Goal: Transaction & Acquisition: Purchase product/service

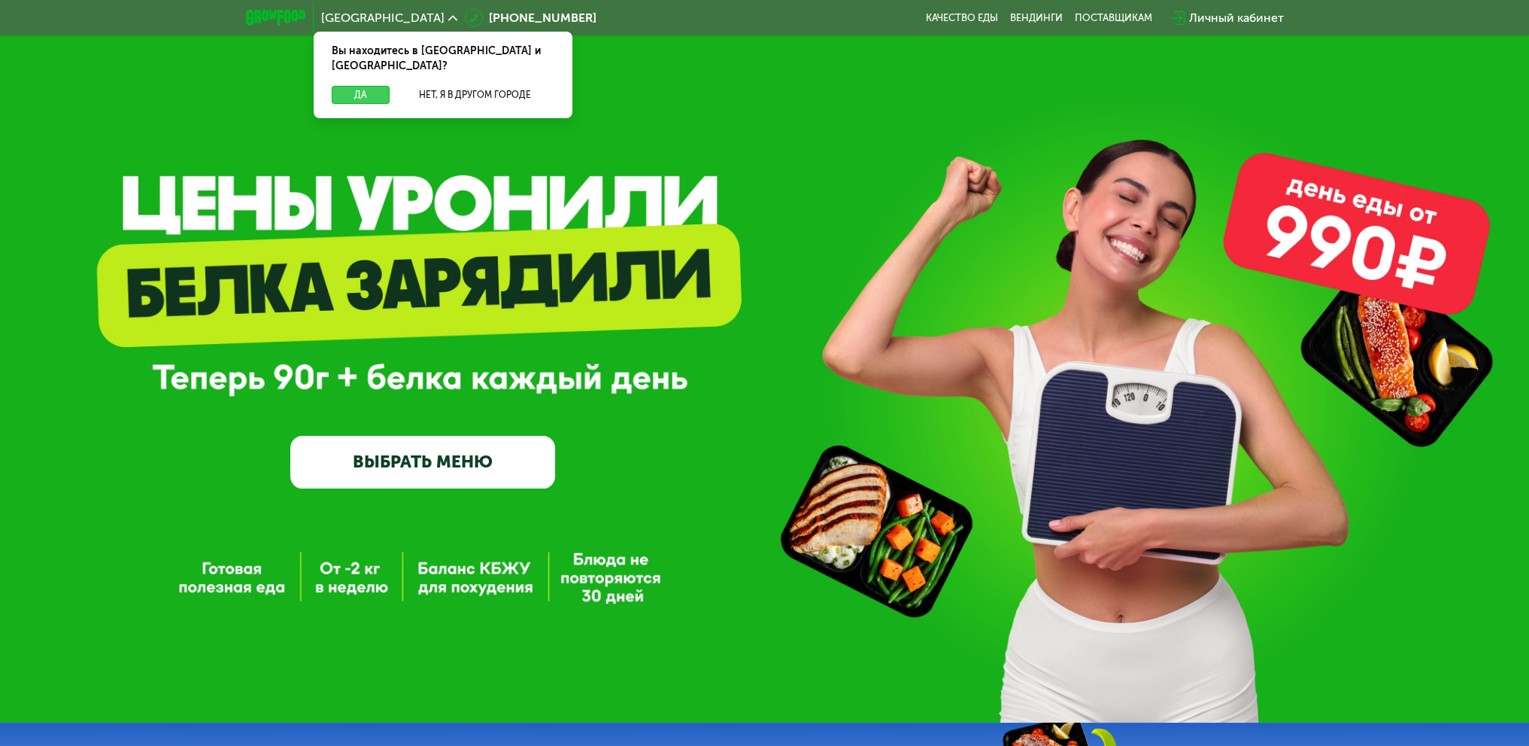
click at [358, 86] on button "Да" at bounding box center [361, 95] width 58 height 18
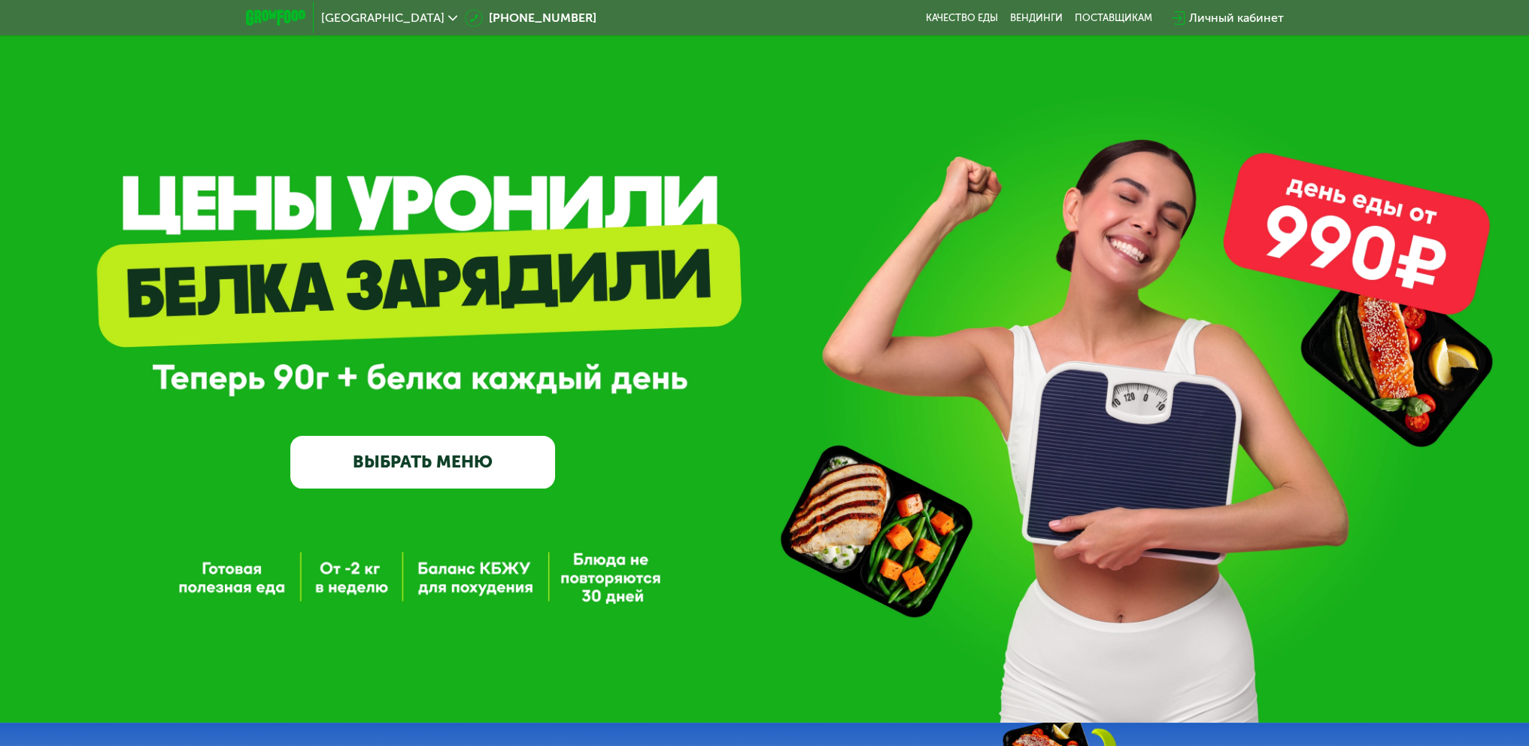
click at [440, 446] on link "ВЫБРАТЬ МЕНЮ" at bounding box center [422, 462] width 265 height 53
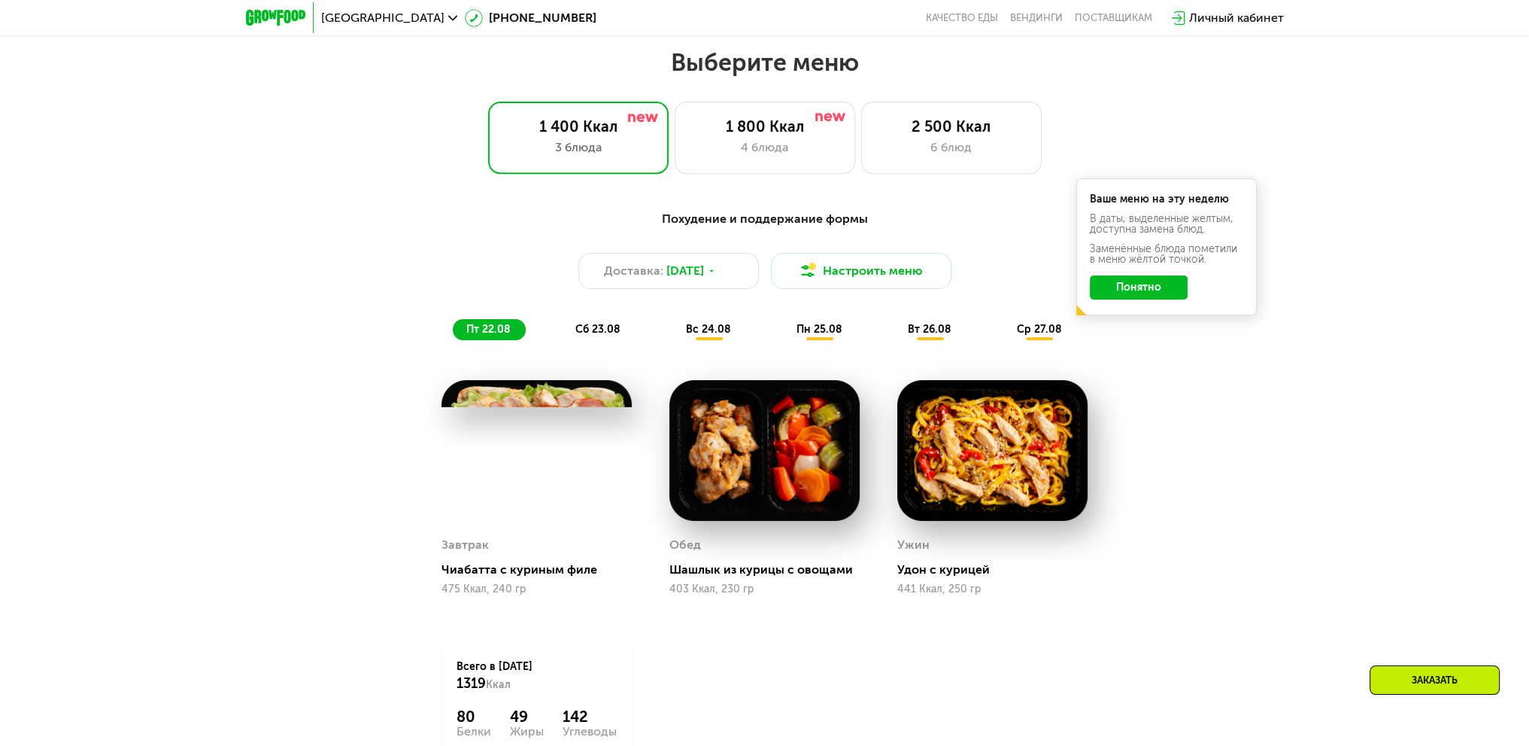
scroll to position [858, 0]
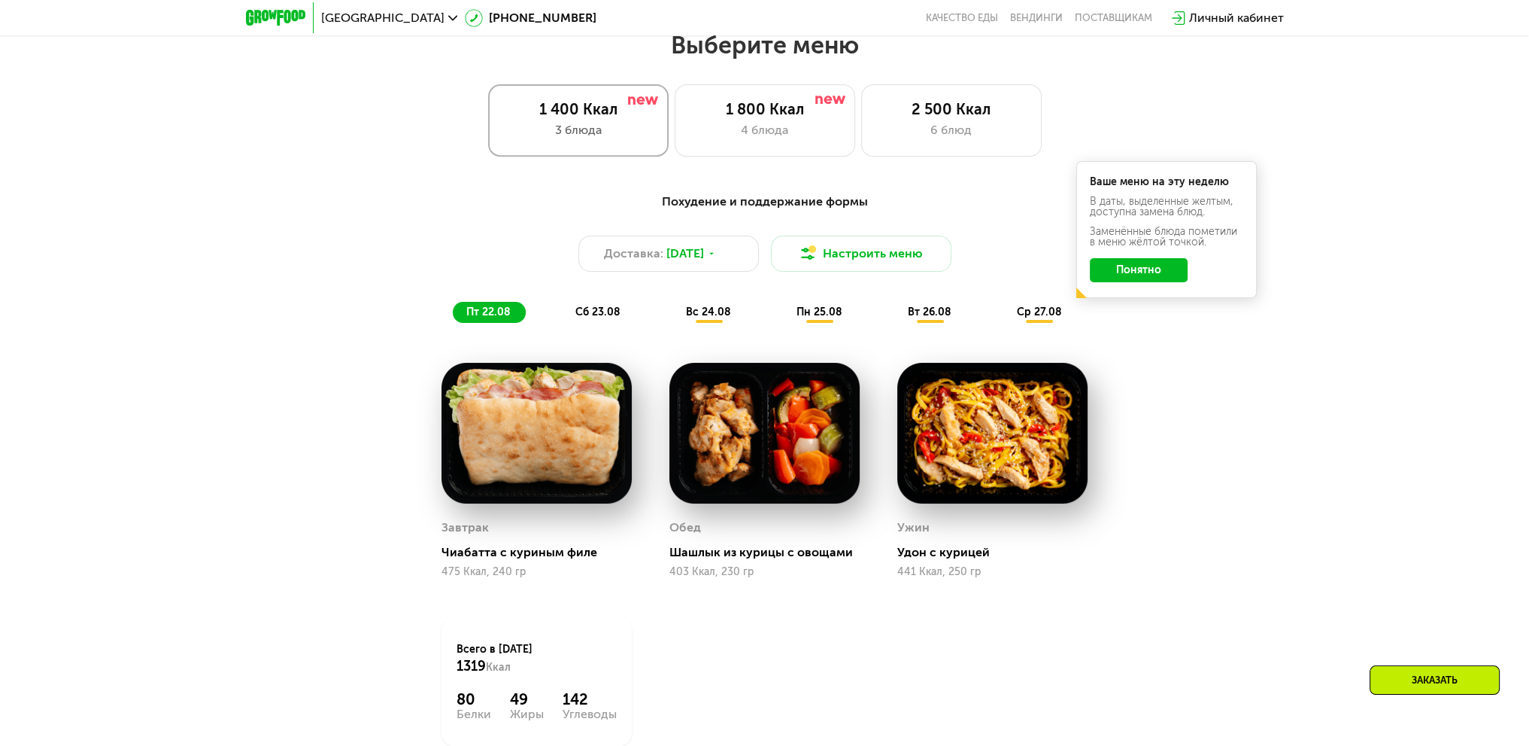
click at [610, 144] on div "1 400 Ккал 3 блюда" at bounding box center [578, 120] width 181 height 72
click at [499, 311] on span "пт 22.08" at bounding box center [488, 311] width 44 height 13
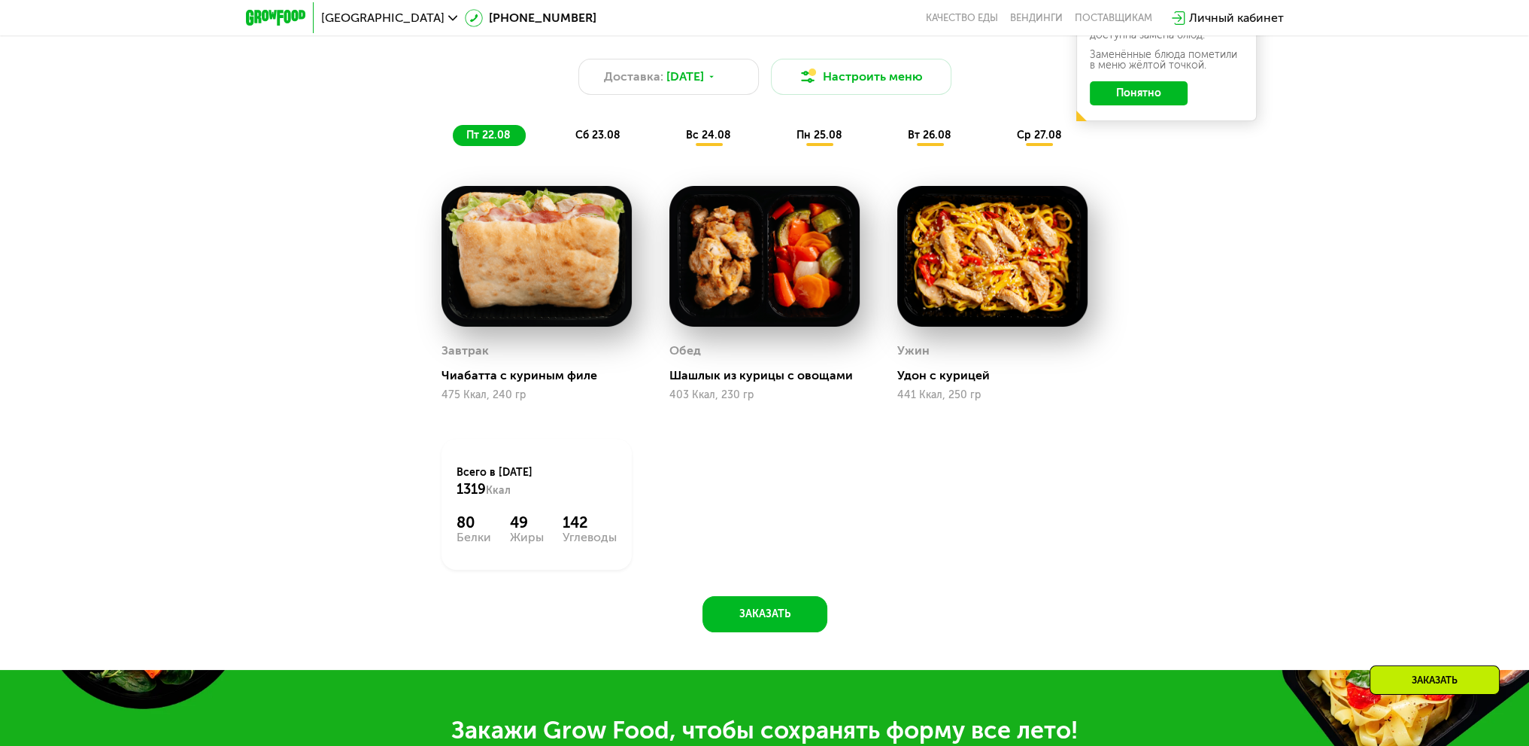
scroll to position [933, 0]
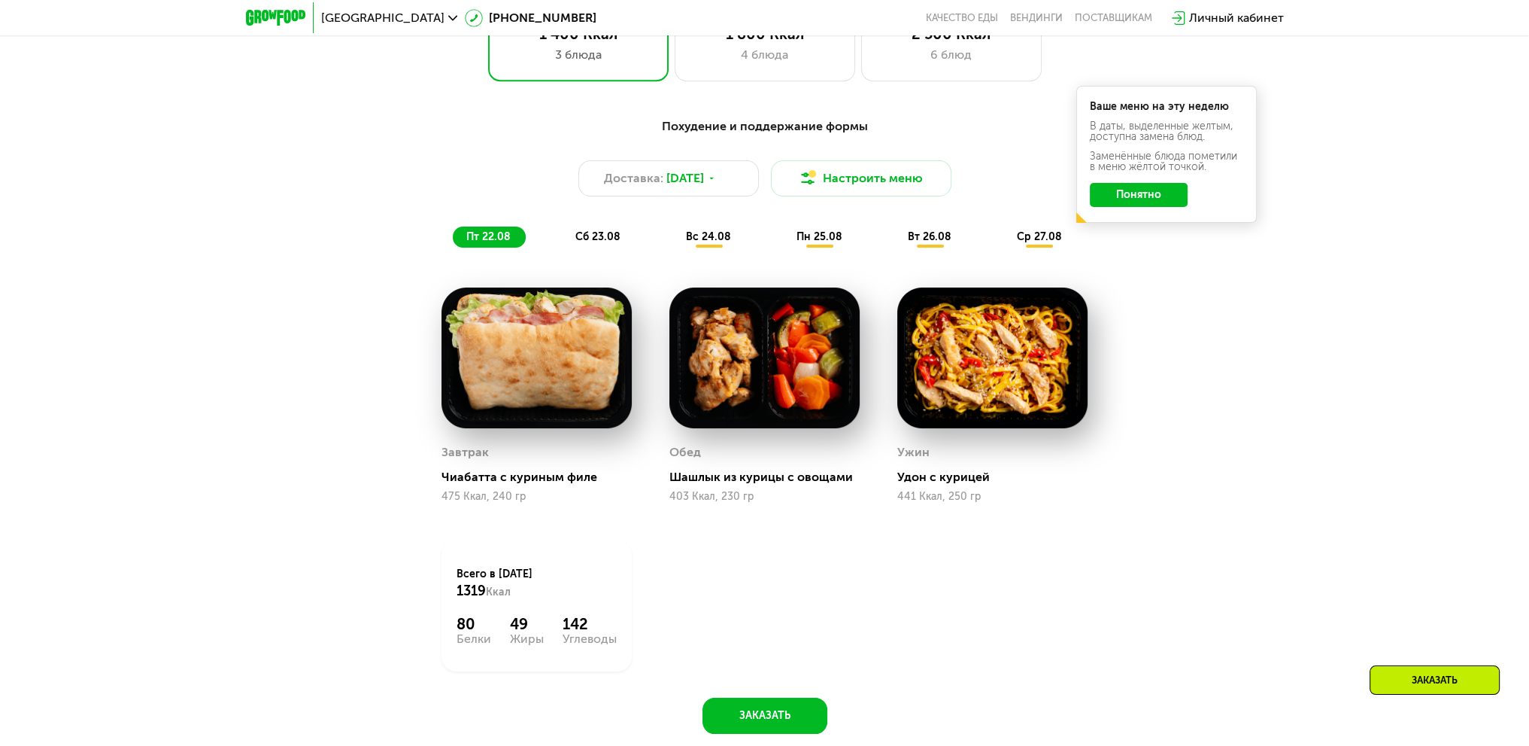
click at [673, 233] on div "сб 23.08" at bounding box center [710, 236] width 74 height 21
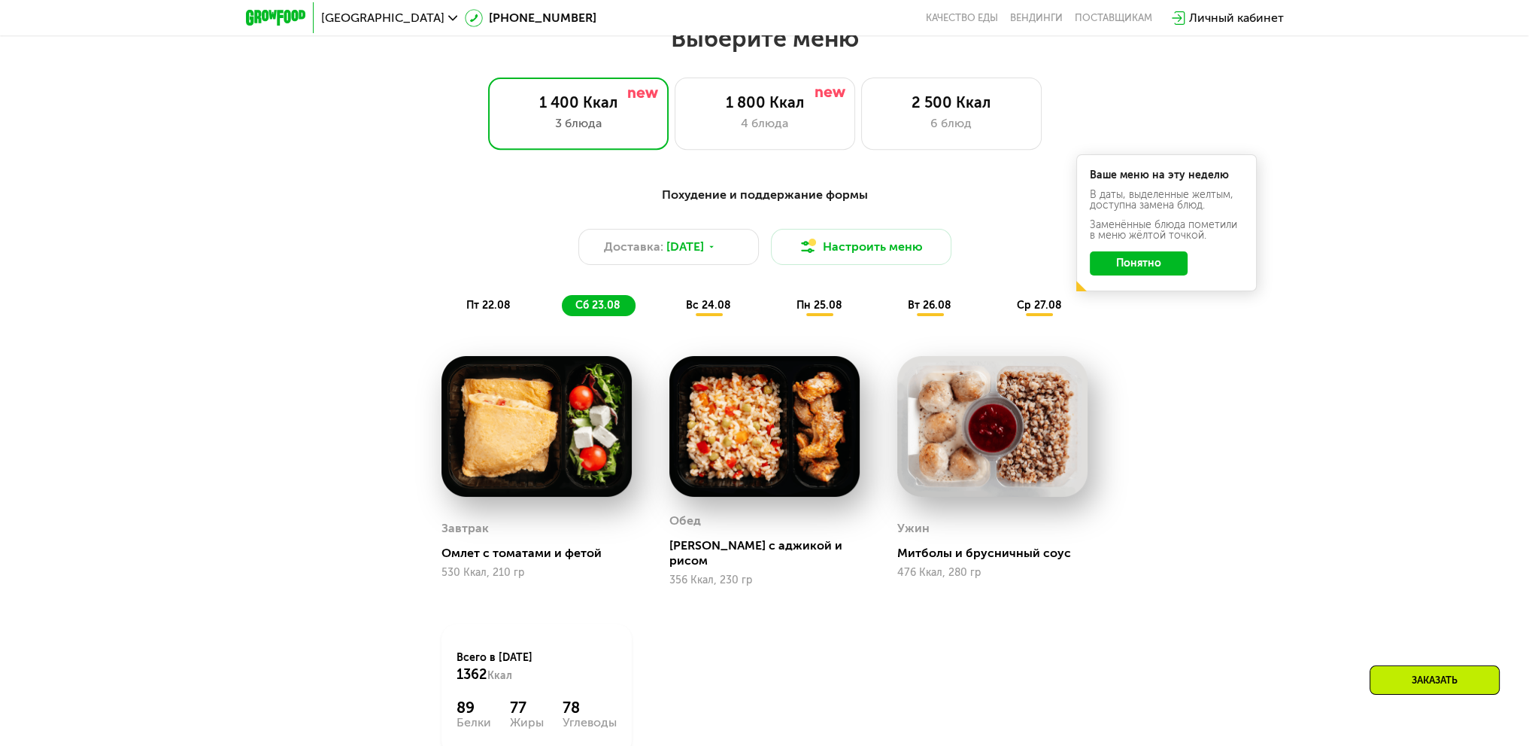
scroll to position [707, 0]
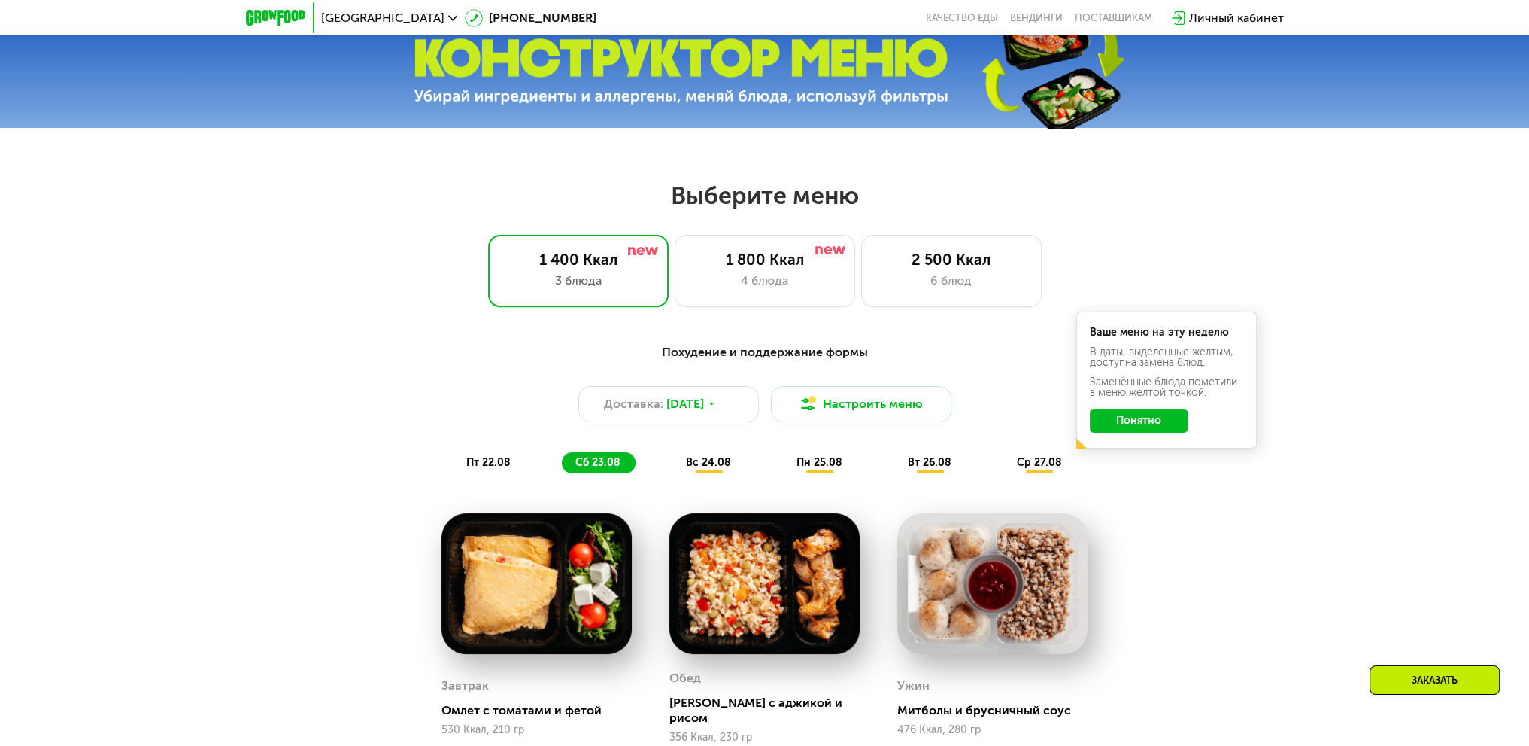
click at [485, 465] on span "пт 22.08" at bounding box center [488, 462] width 44 height 13
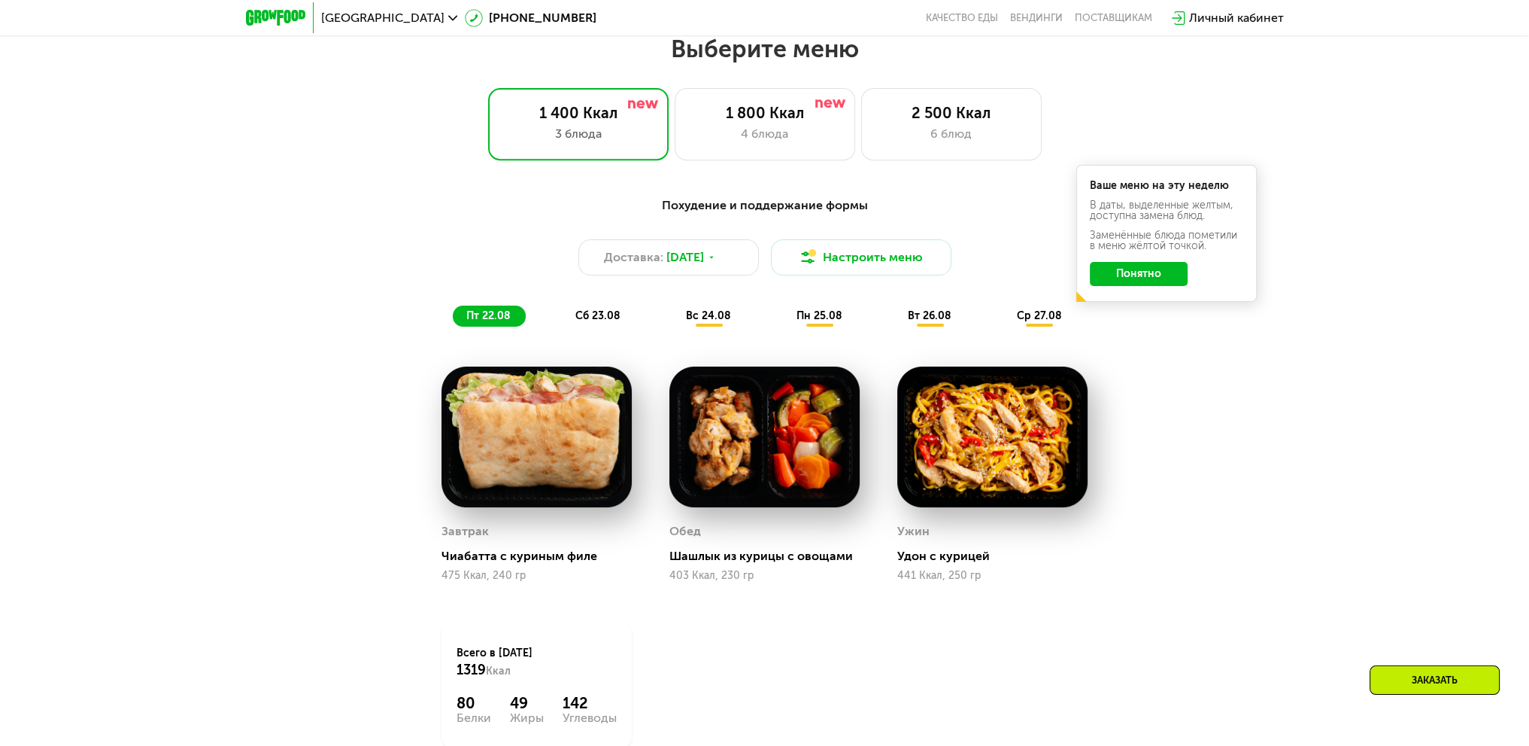
scroll to position [858, 0]
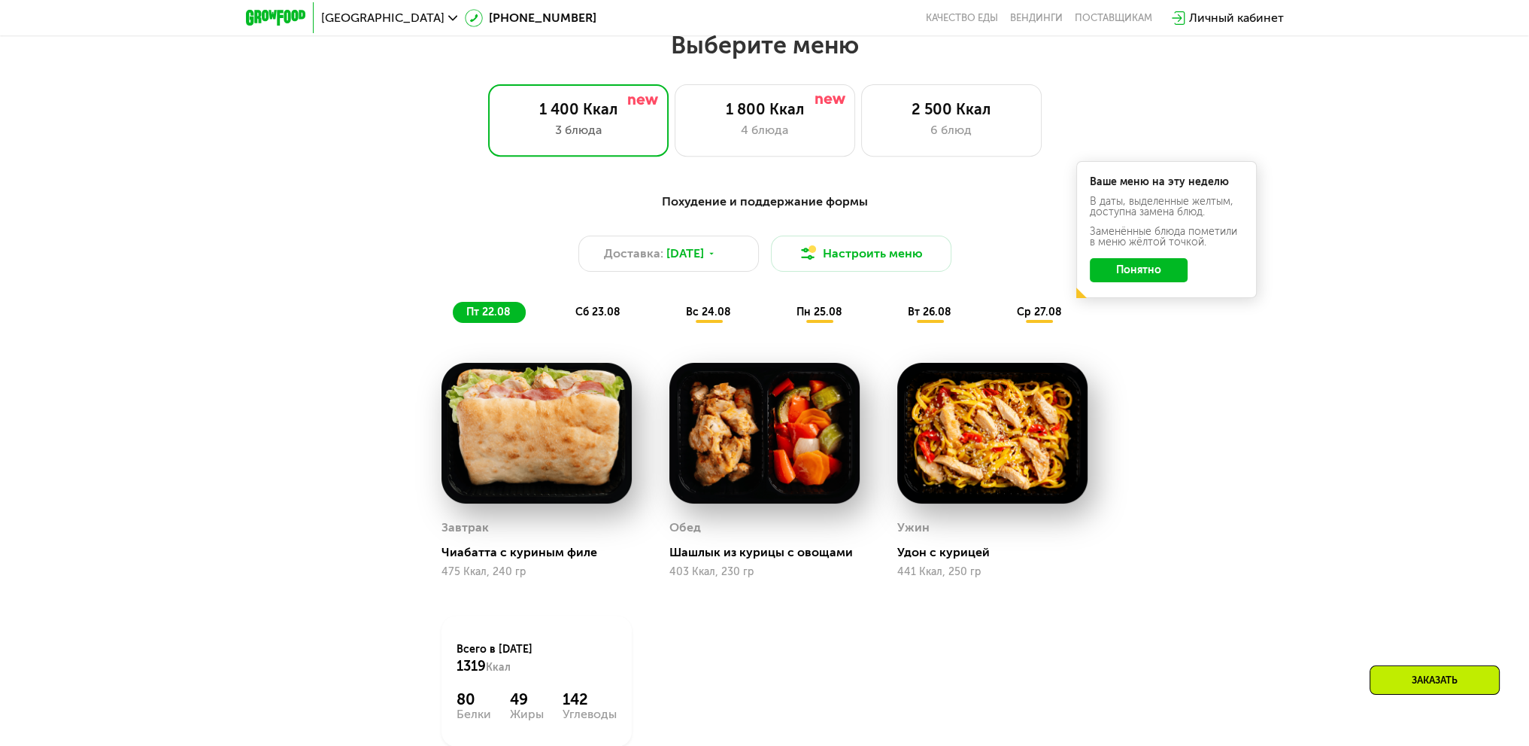
click at [1430, 680] on div "Заказать" at bounding box center [1435, 679] width 130 height 29
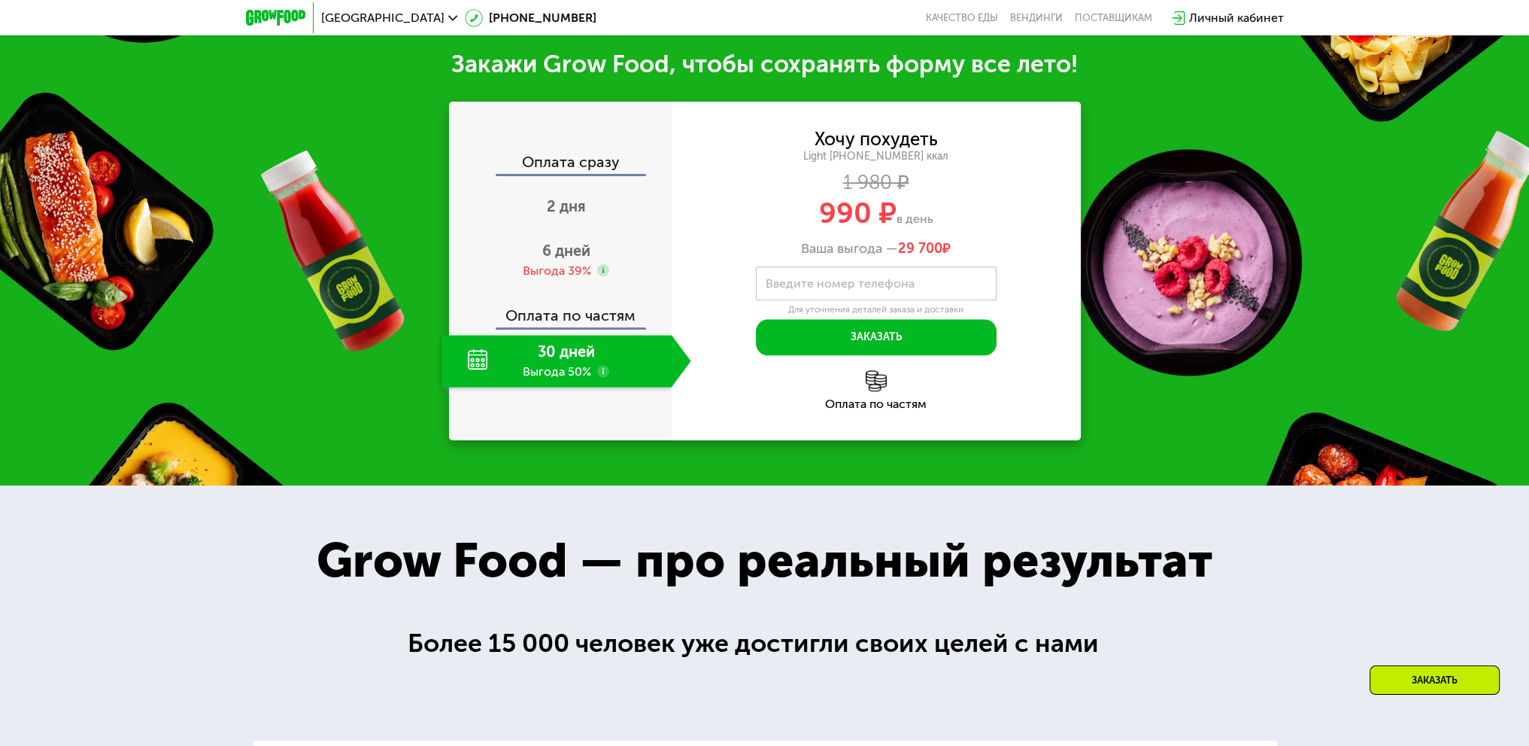
scroll to position [1709, 0]
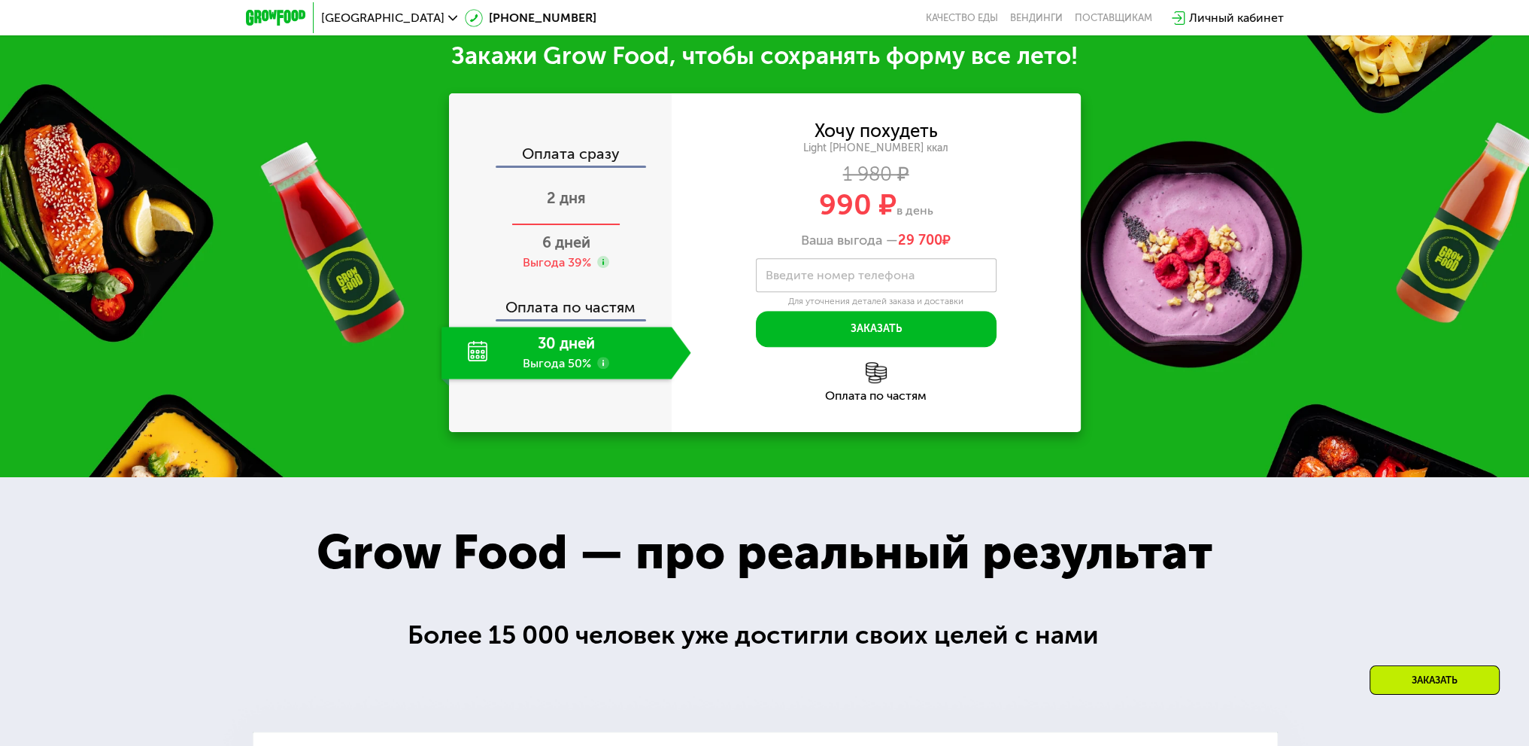
click at [557, 199] on span "2 дня" at bounding box center [566, 198] width 39 height 18
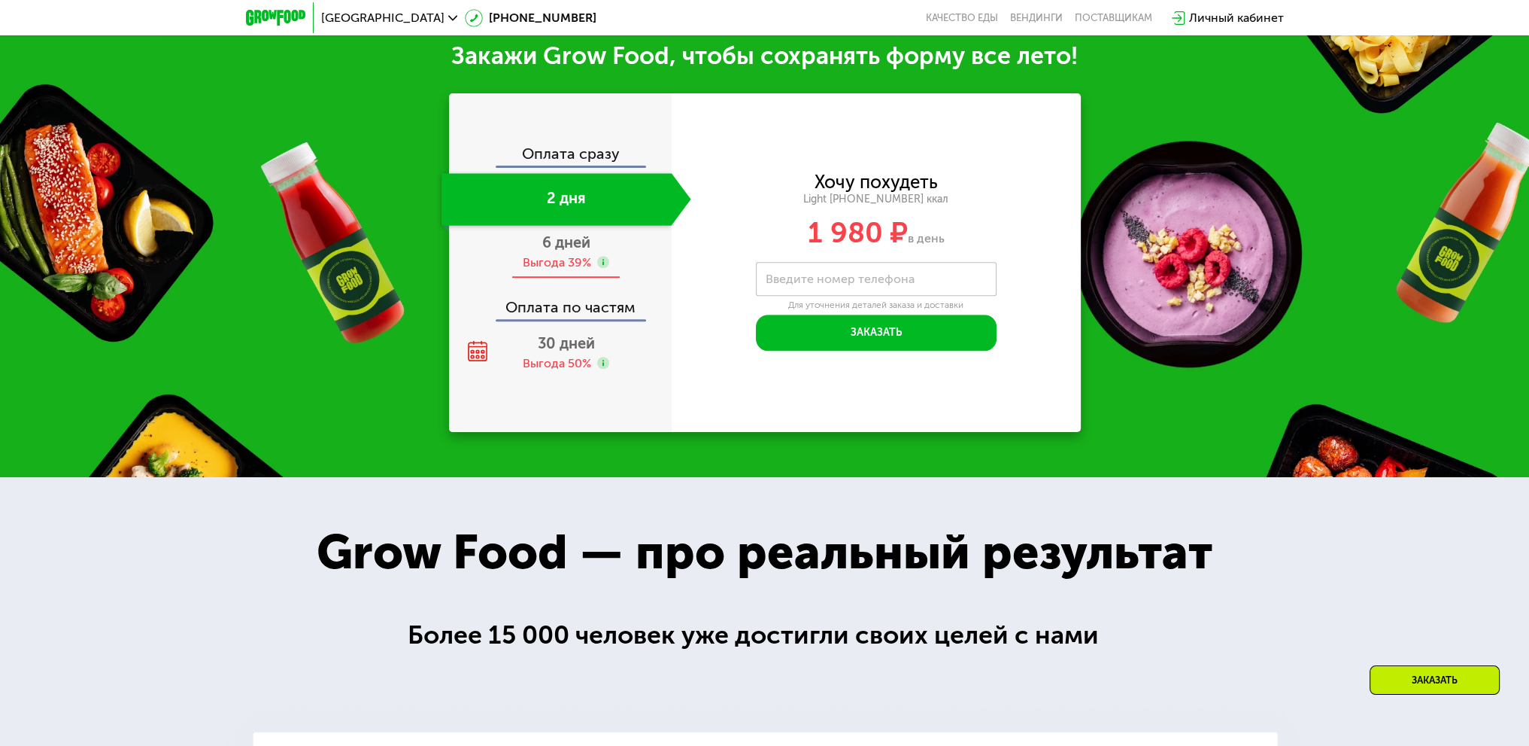
click at [565, 249] on span "6 дней" at bounding box center [566, 242] width 48 height 18
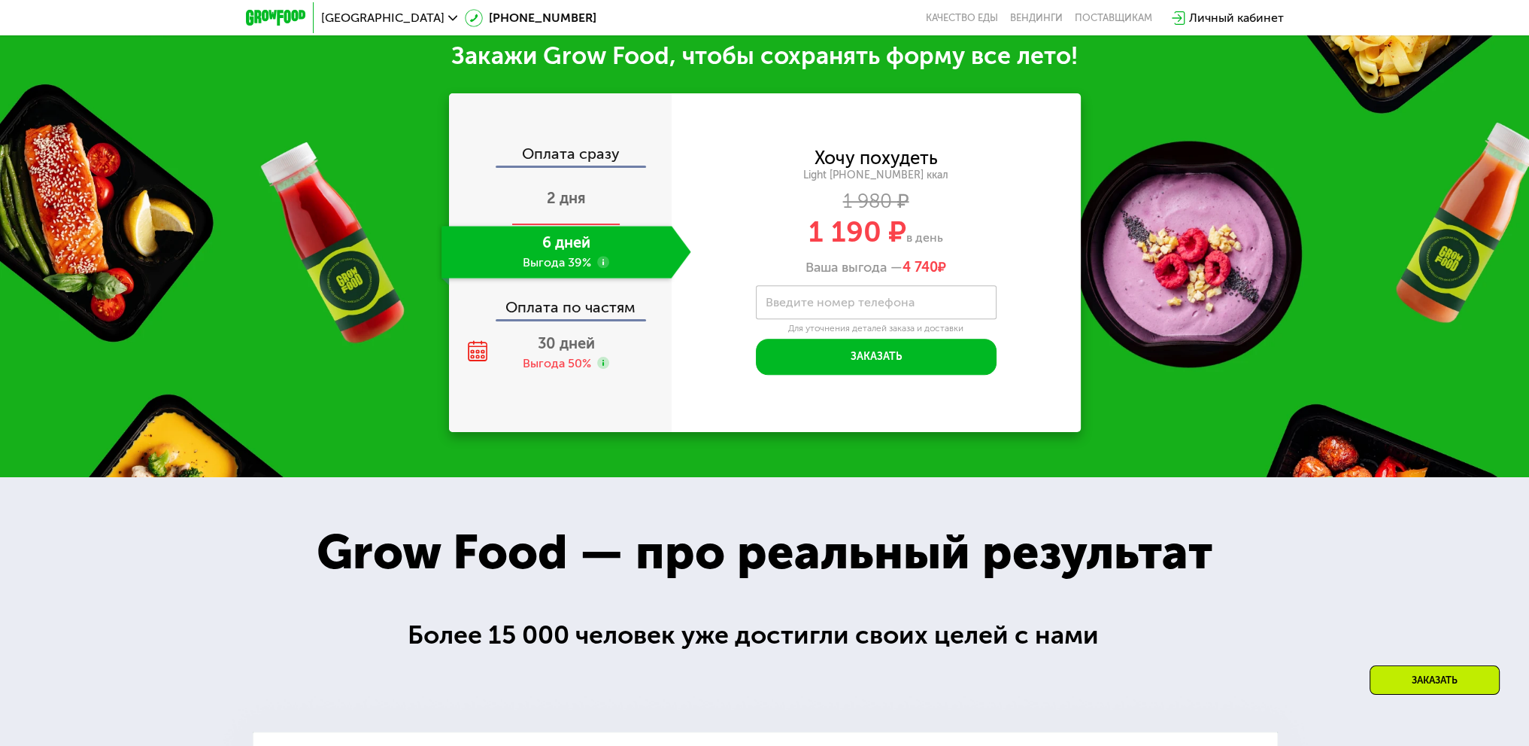
click at [563, 203] on span "2 дня" at bounding box center [566, 198] width 39 height 18
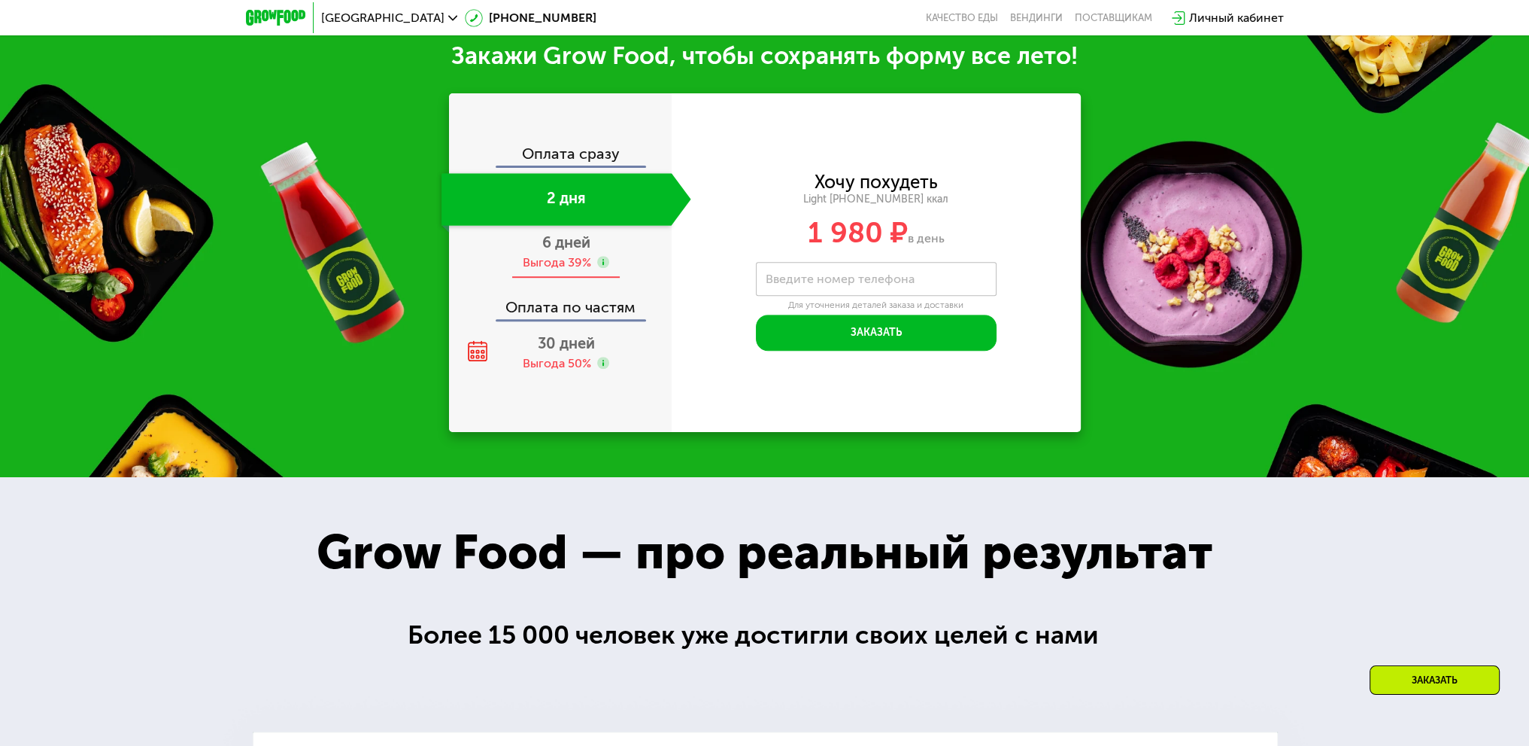
click at [557, 263] on div "Выгода 39%" at bounding box center [557, 262] width 68 height 17
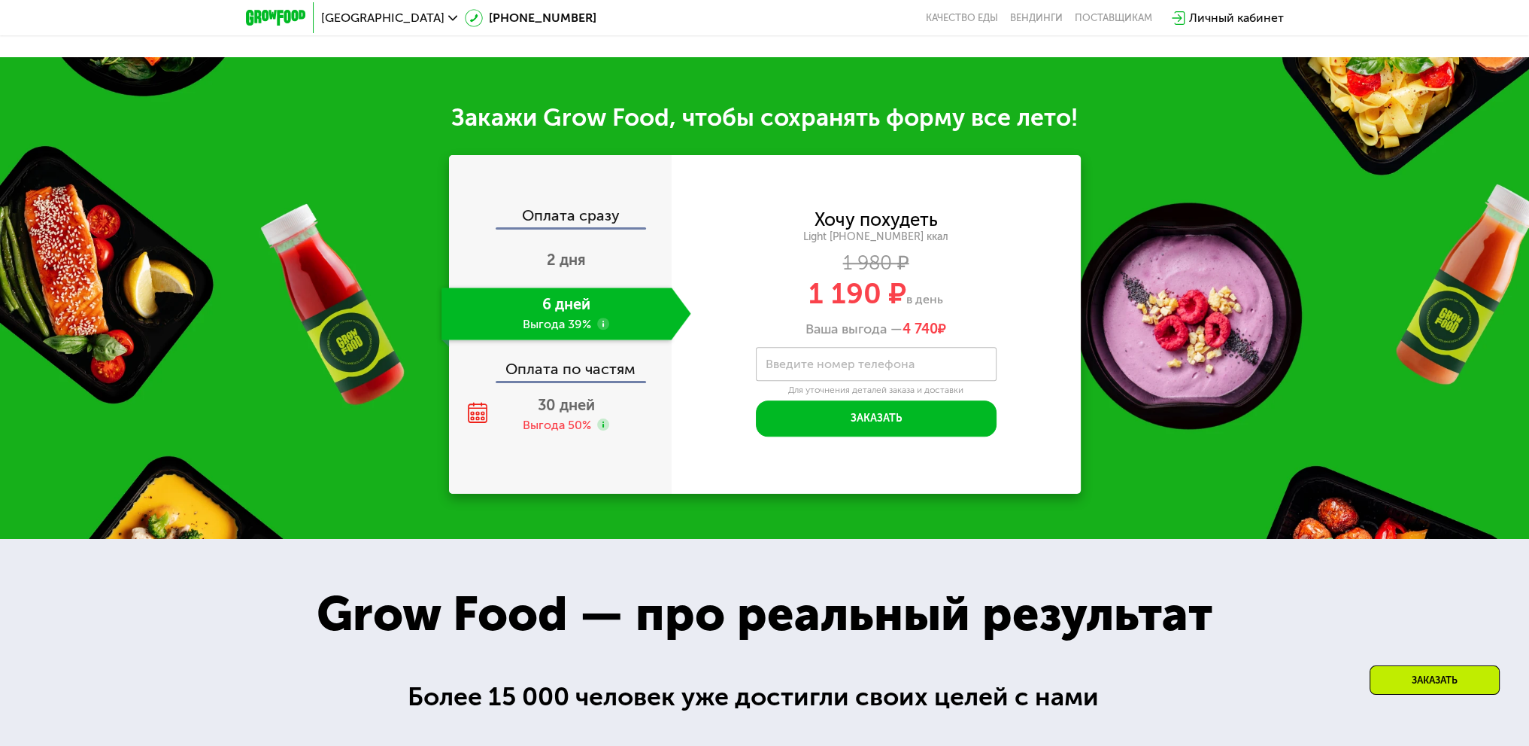
scroll to position [1633, 0]
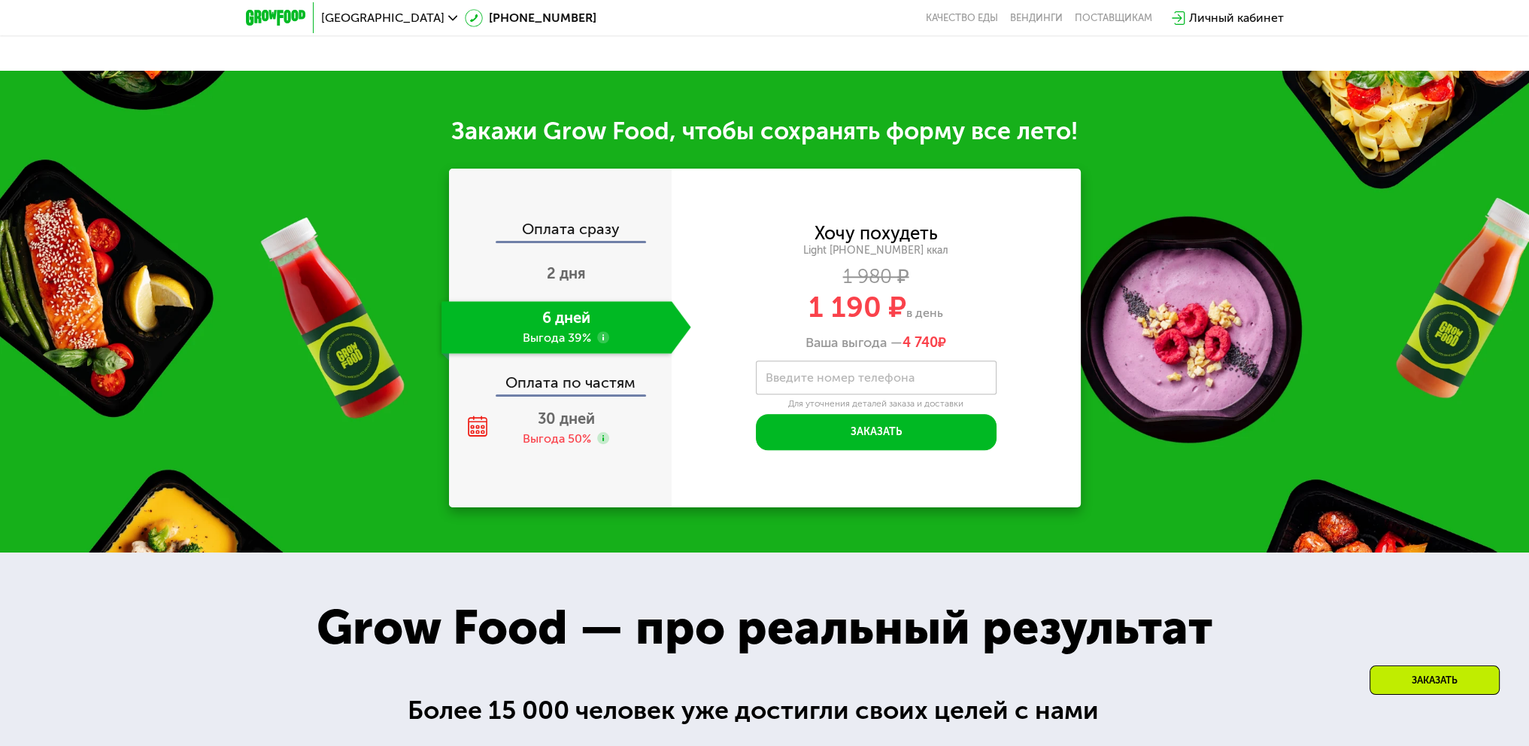
click at [773, 381] on label "Введите номер телефона" at bounding box center [840, 377] width 149 height 8
click at [773, 384] on input "Введите номер телефона" at bounding box center [876, 377] width 241 height 34
click at [579, 436] on div "Выгода 50%" at bounding box center [557, 438] width 68 height 17
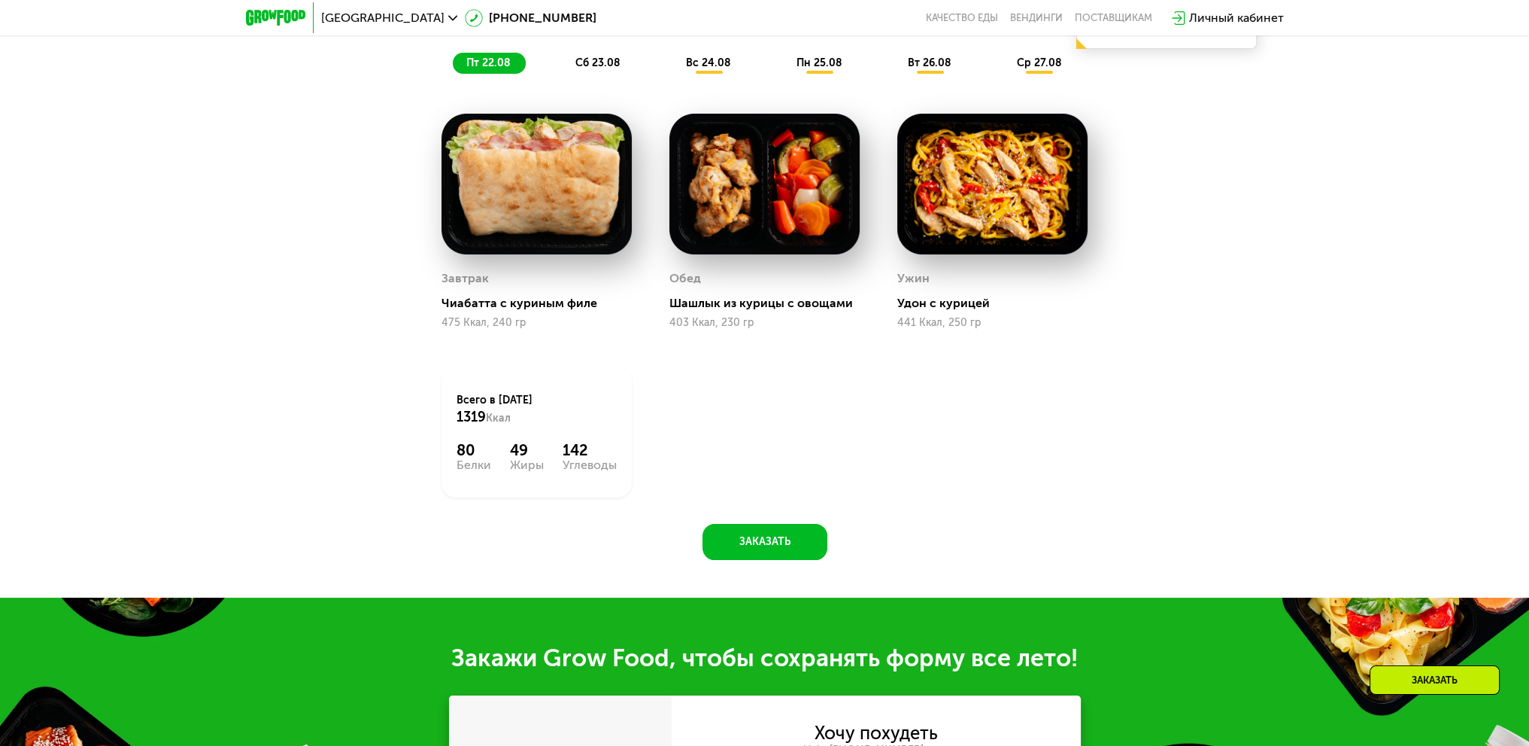
scroll to position [731, 0]
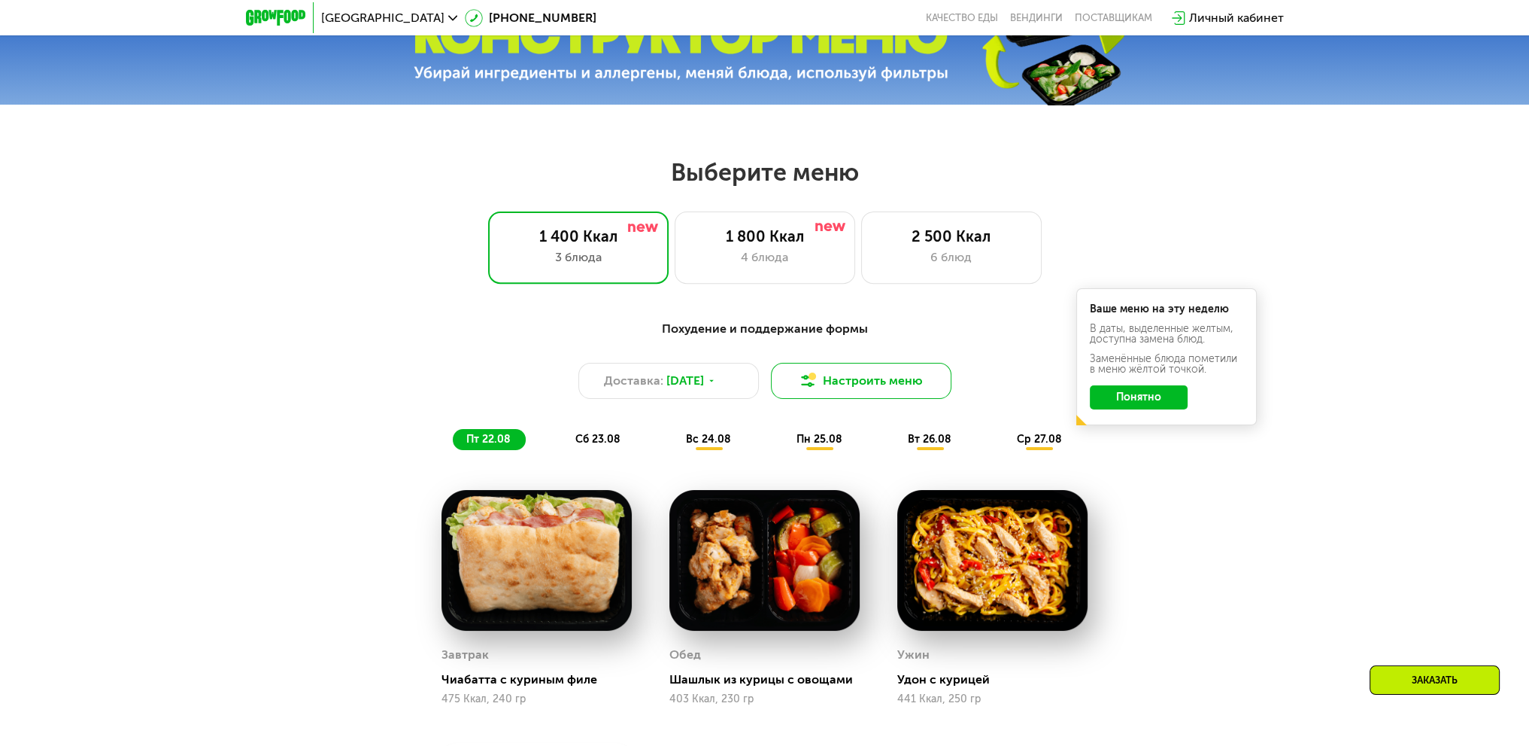
click at [867, 390] on button "Настроить меню" at bounding box center [861, 381] width 181 height 36
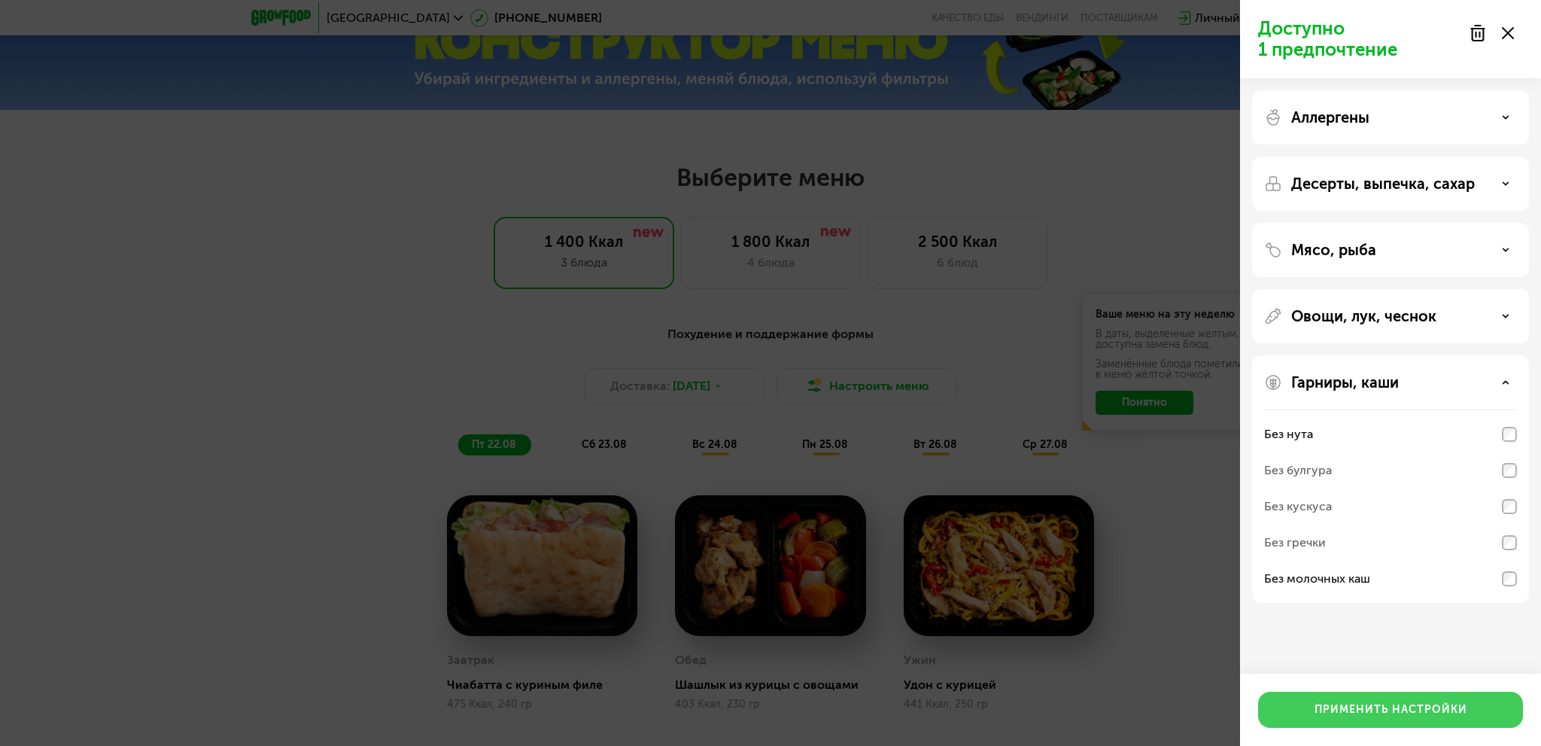
click at [1364, 720] on button "Применить настройки" at bounding box center [1390, 709] width 265 height 36
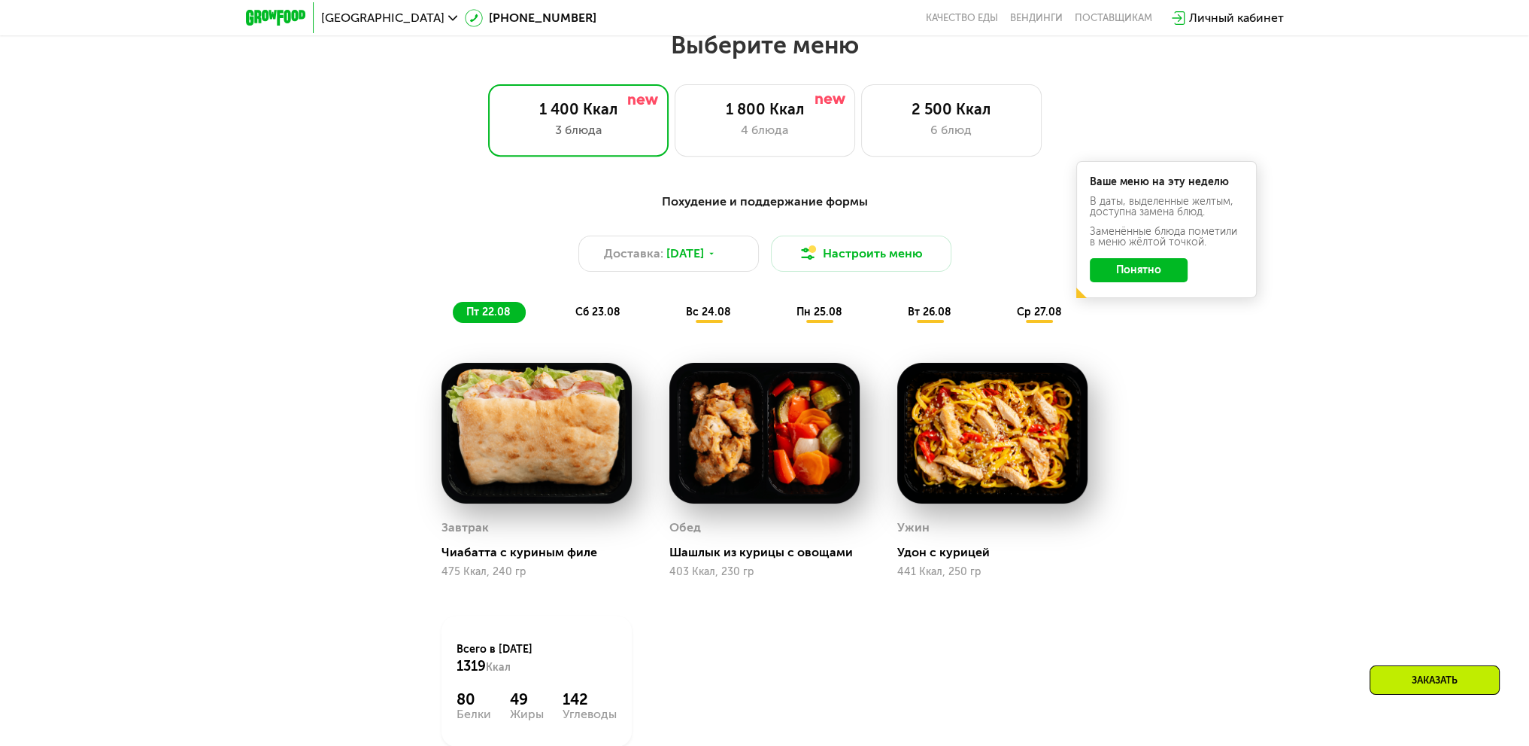
scroll to position [806, 0]
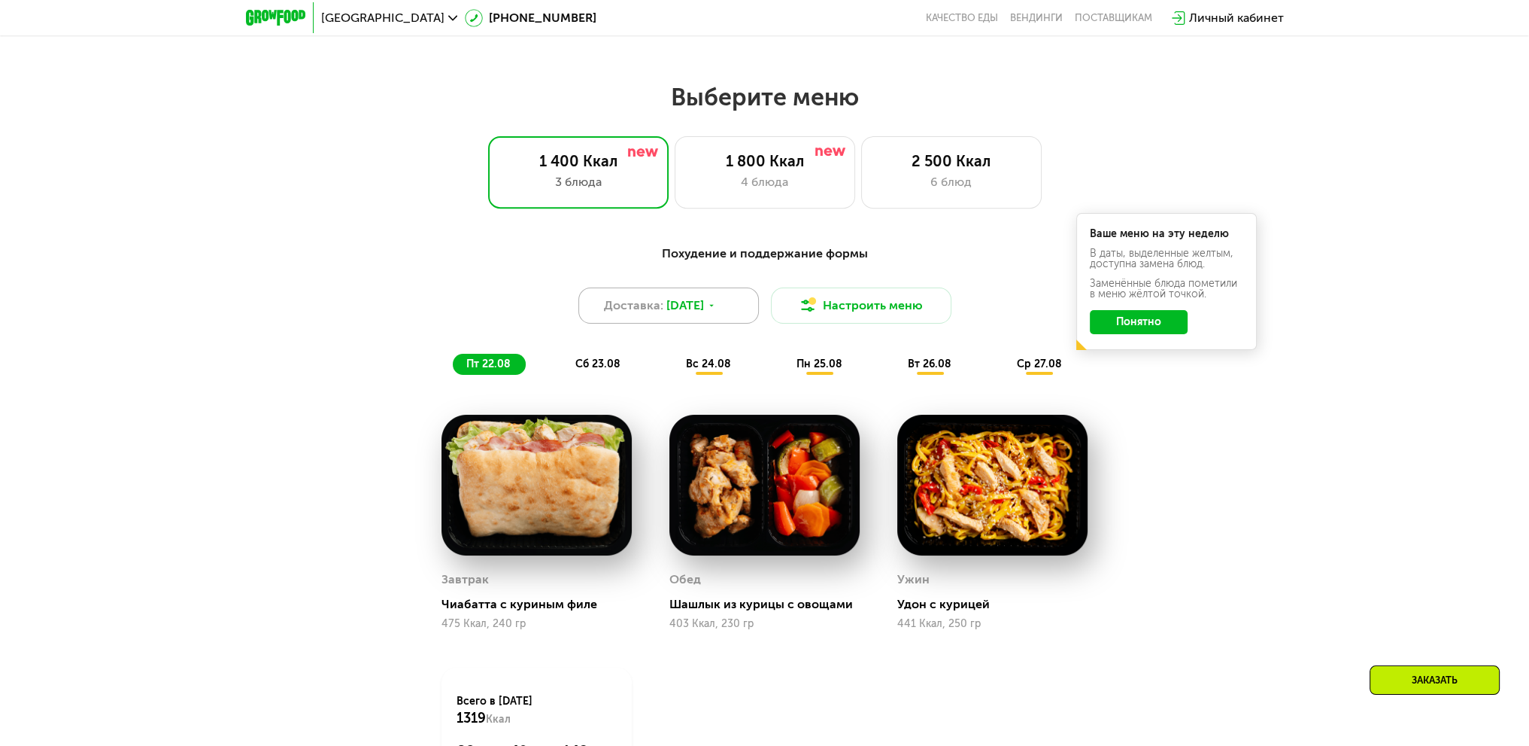
click at [716, 310] on icon at bounding box center [711, 305] width 9 height 9
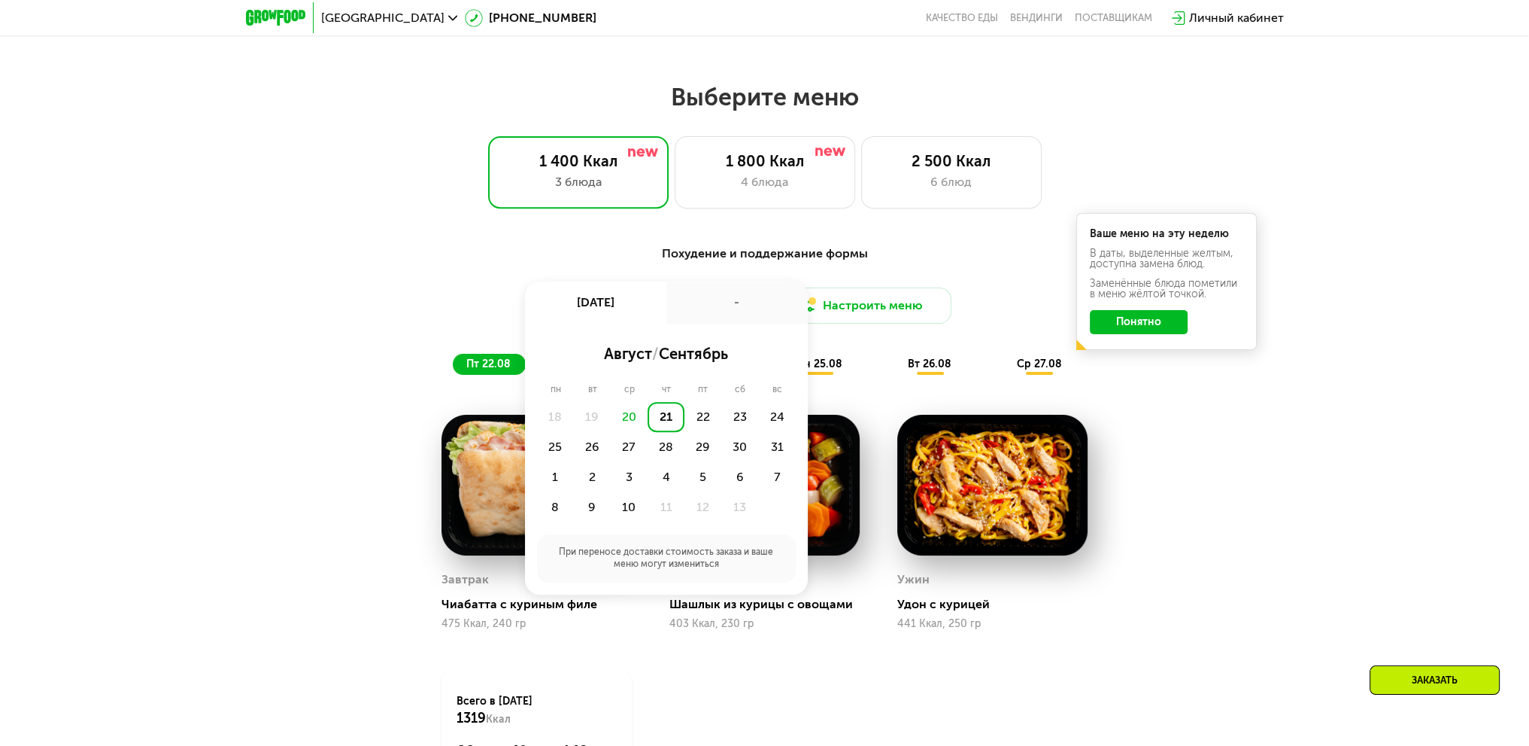
click at [680, 424] on div "21" at bounding box center [666, 417] width 37 height 30
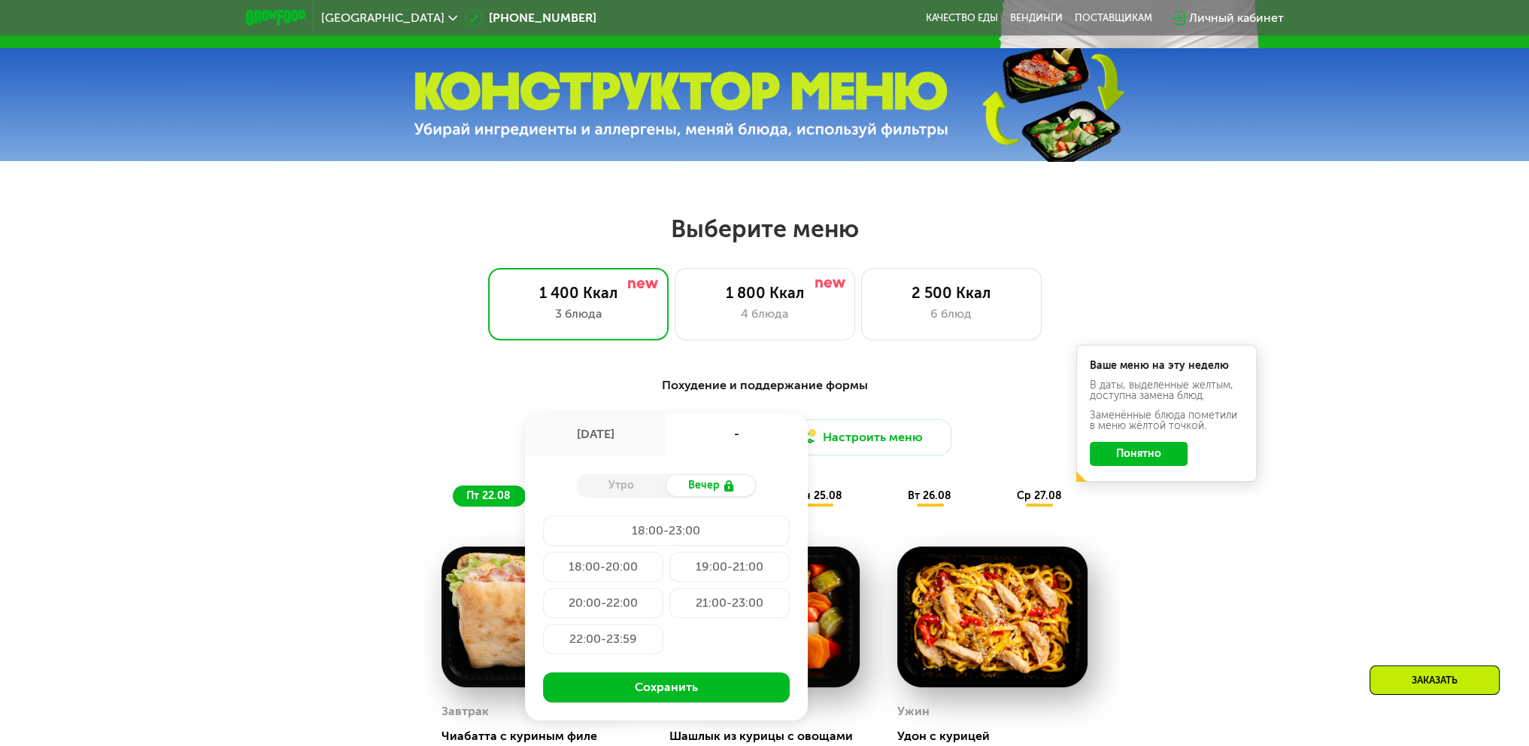
scroll to position [505, 0]
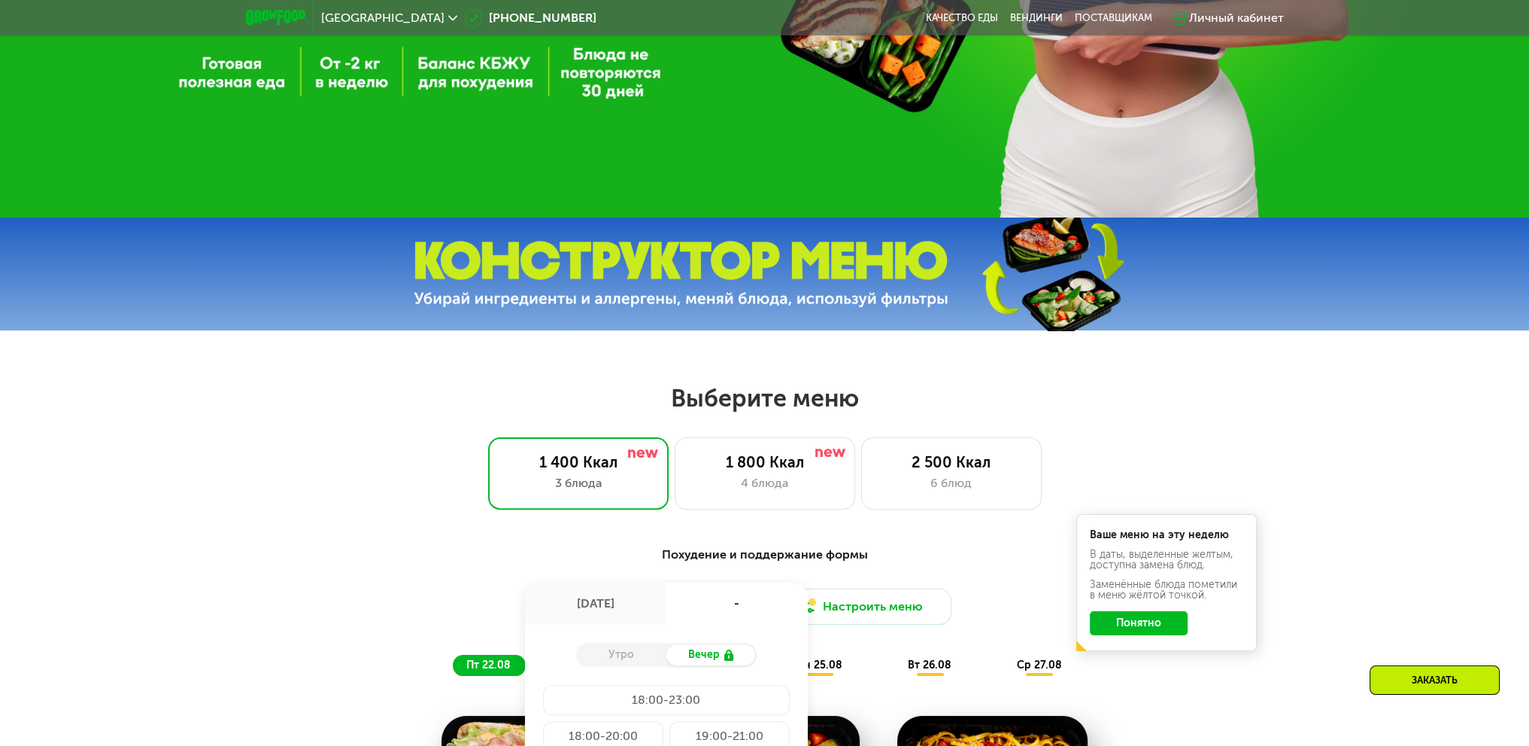
click at [1244, 18] on div "Личный кабинет" at bounding box center [1236, 18] width 95 height 18
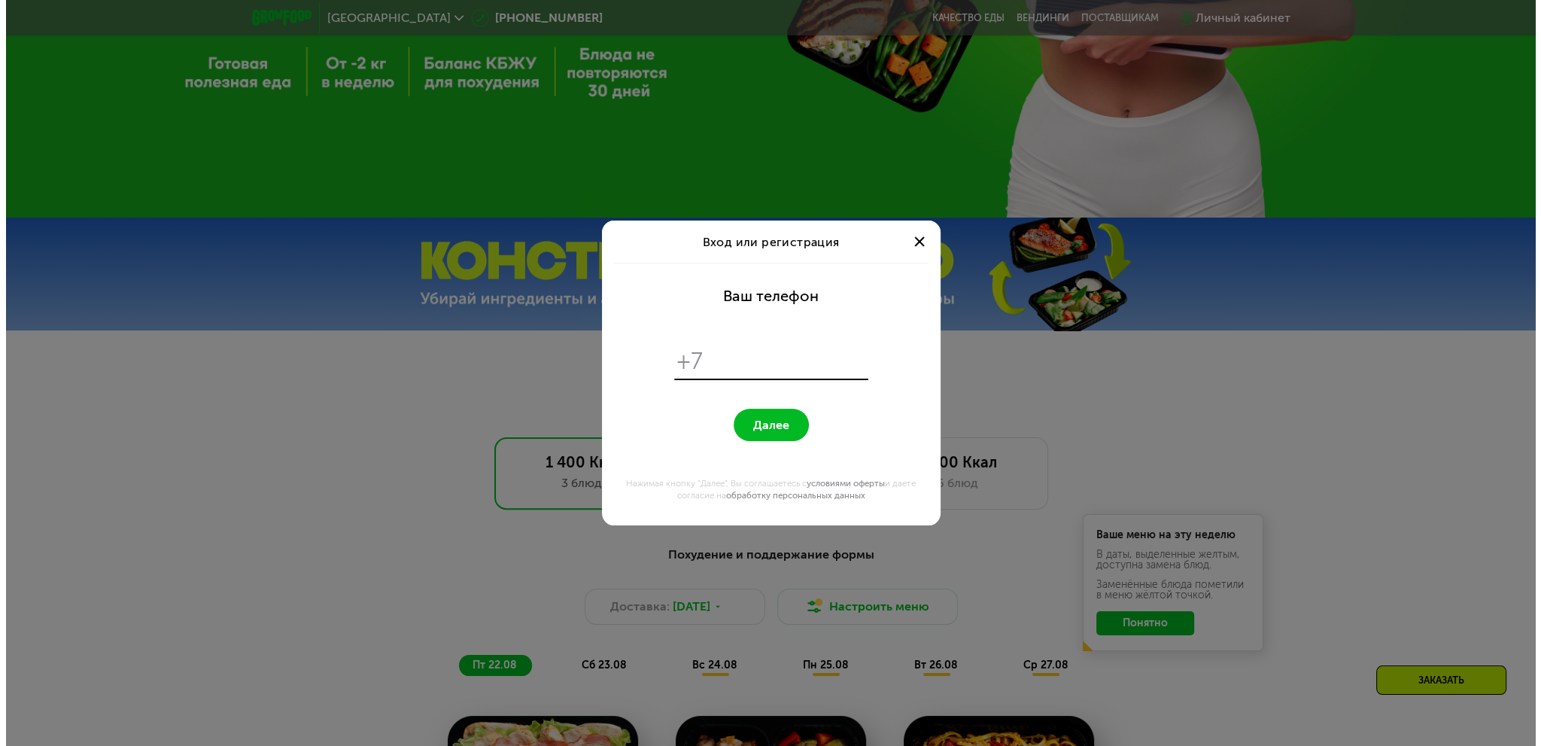
scroll to position [0, 0]
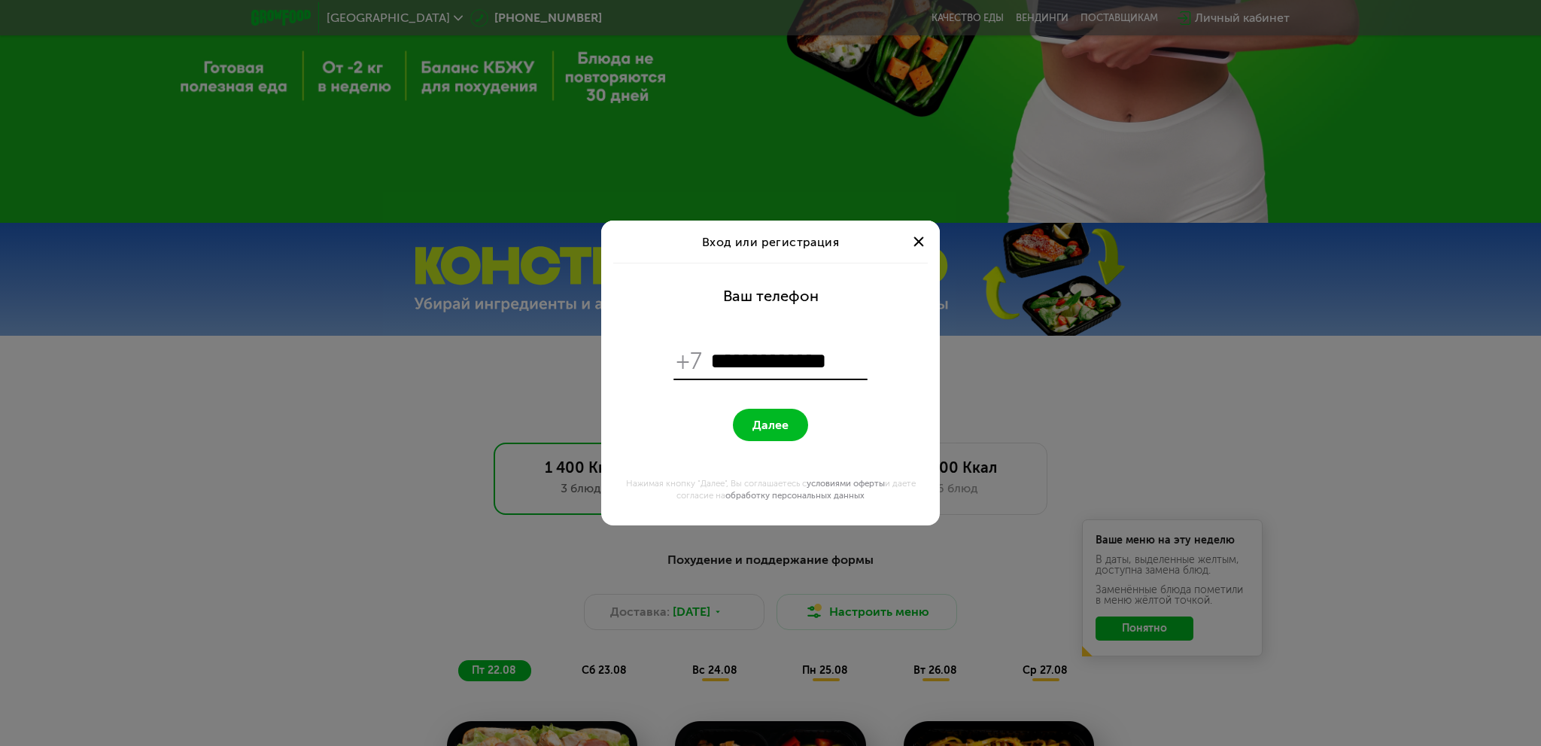
type input "**********"
click at [751, 419] on button "Далее" at bounding box center [770, 425] width 75 height 32
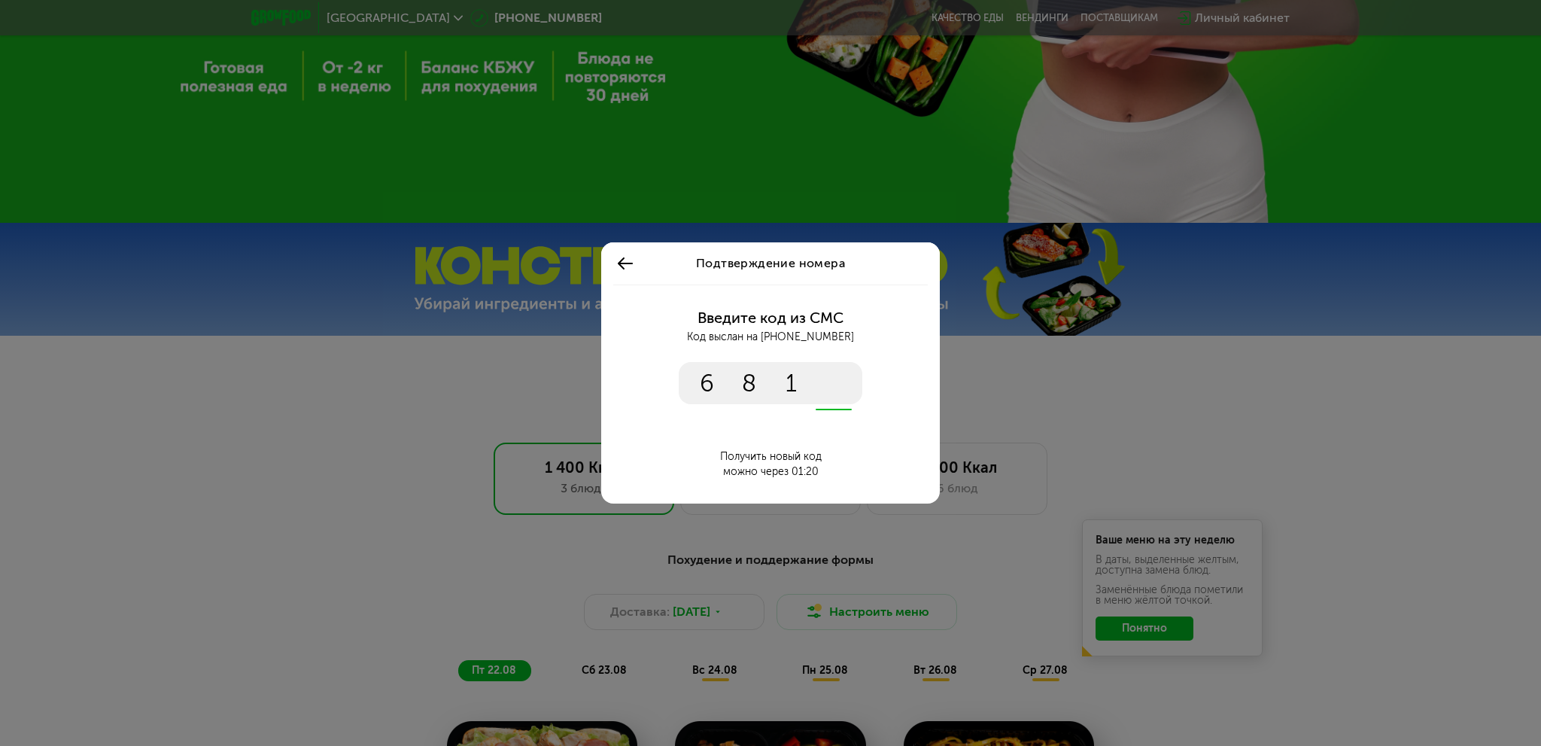
type input "****"
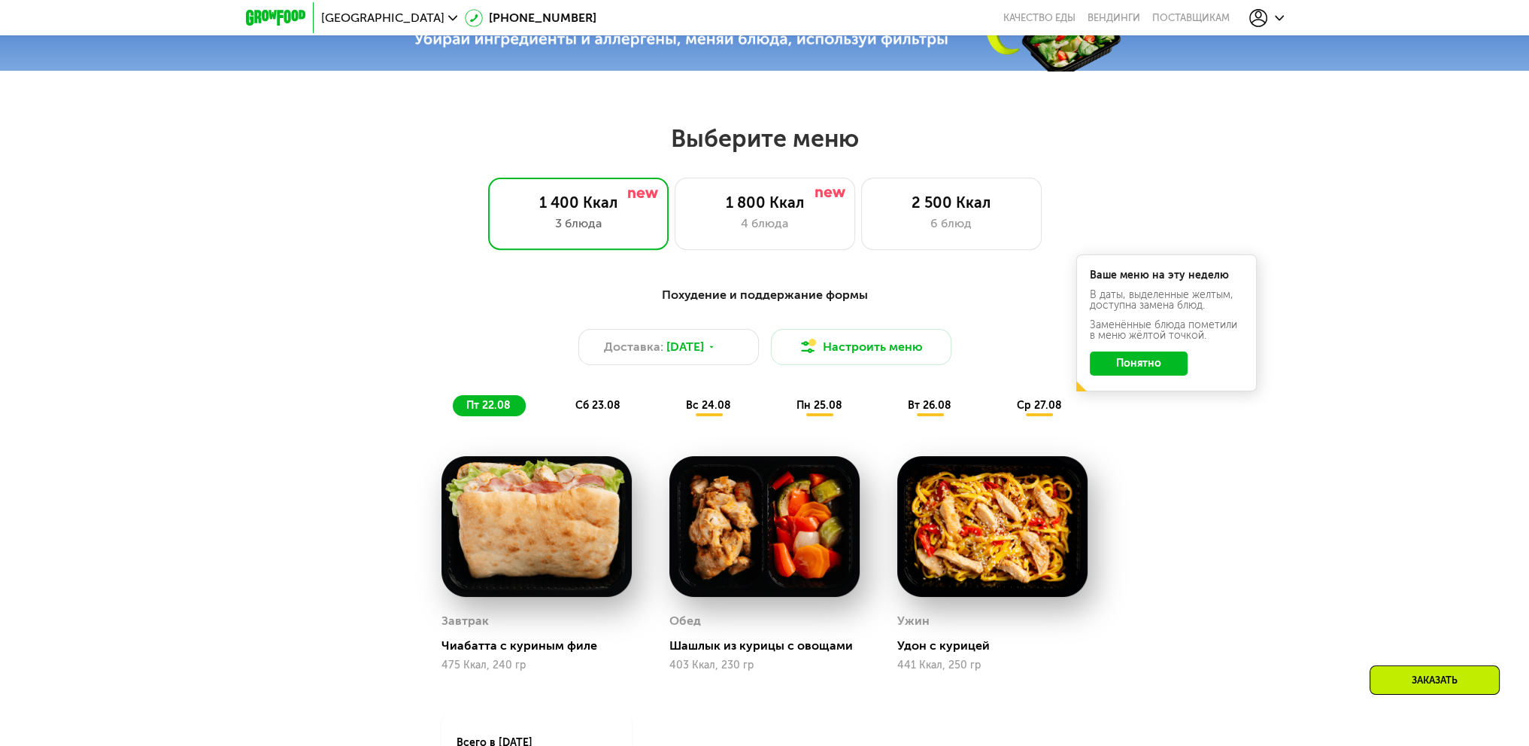
scroll to position [655, 0]
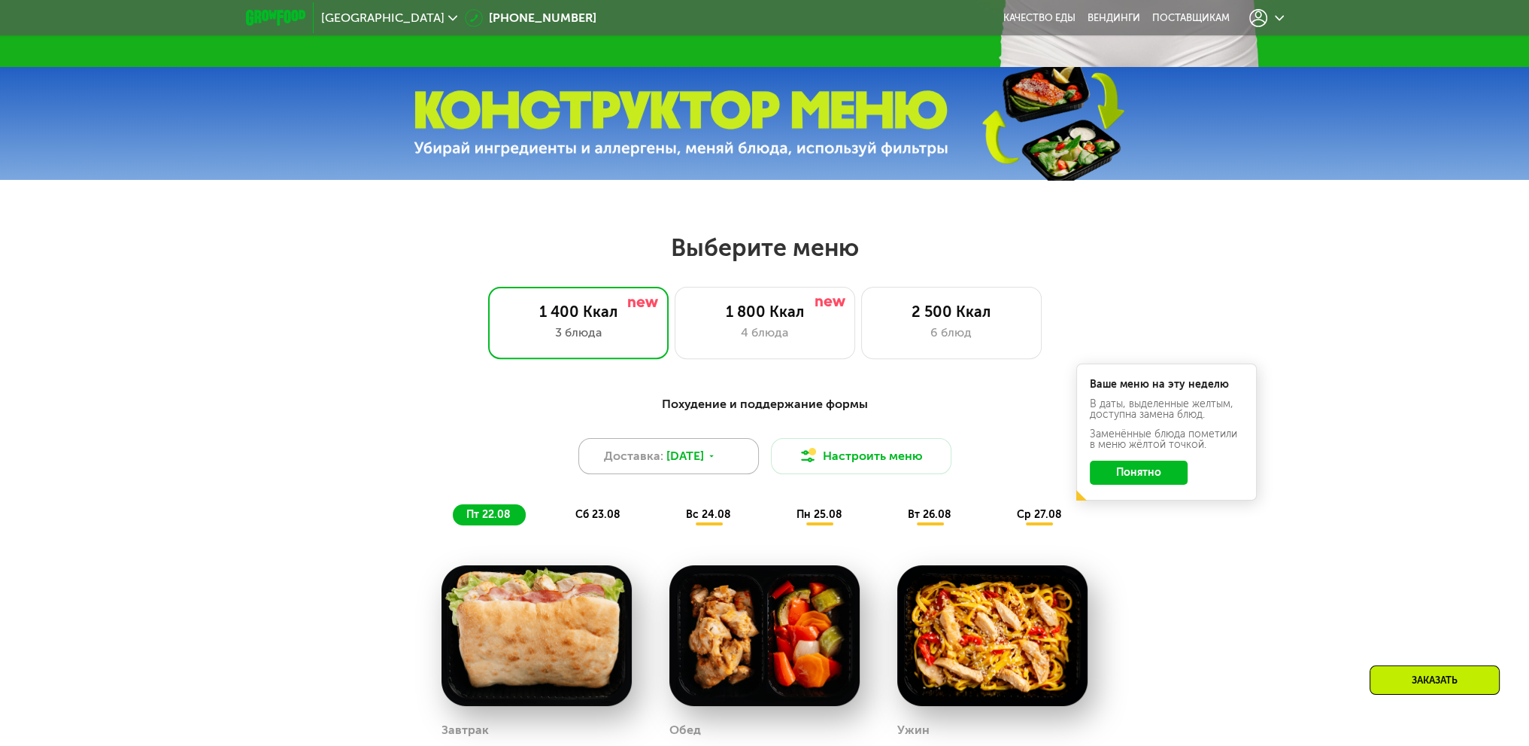
click at [716, 457] on icon at bounding box center [711, 455] width 9 height 9
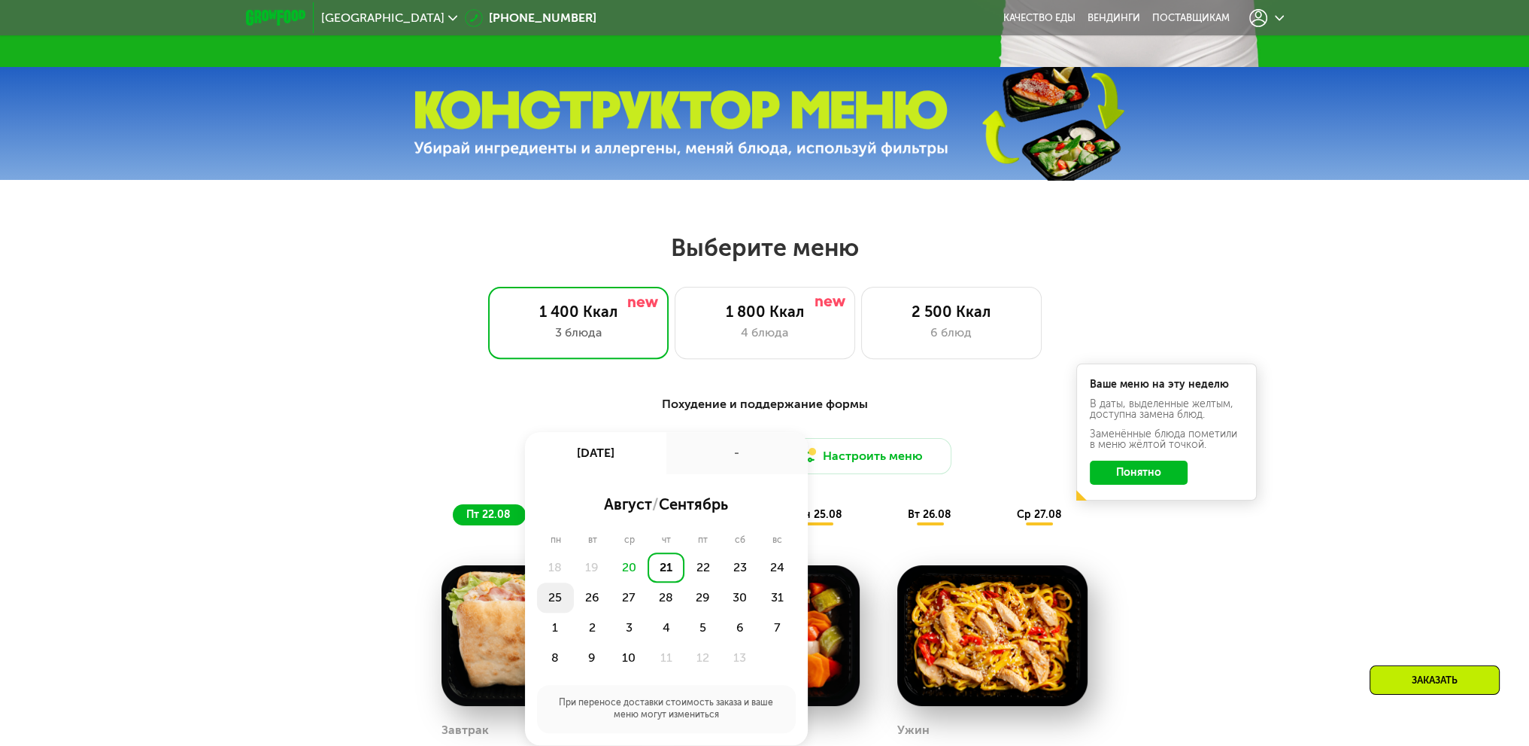
click at [574, 600] on div "25" at bounding box center [592, 597] width 37 height 30
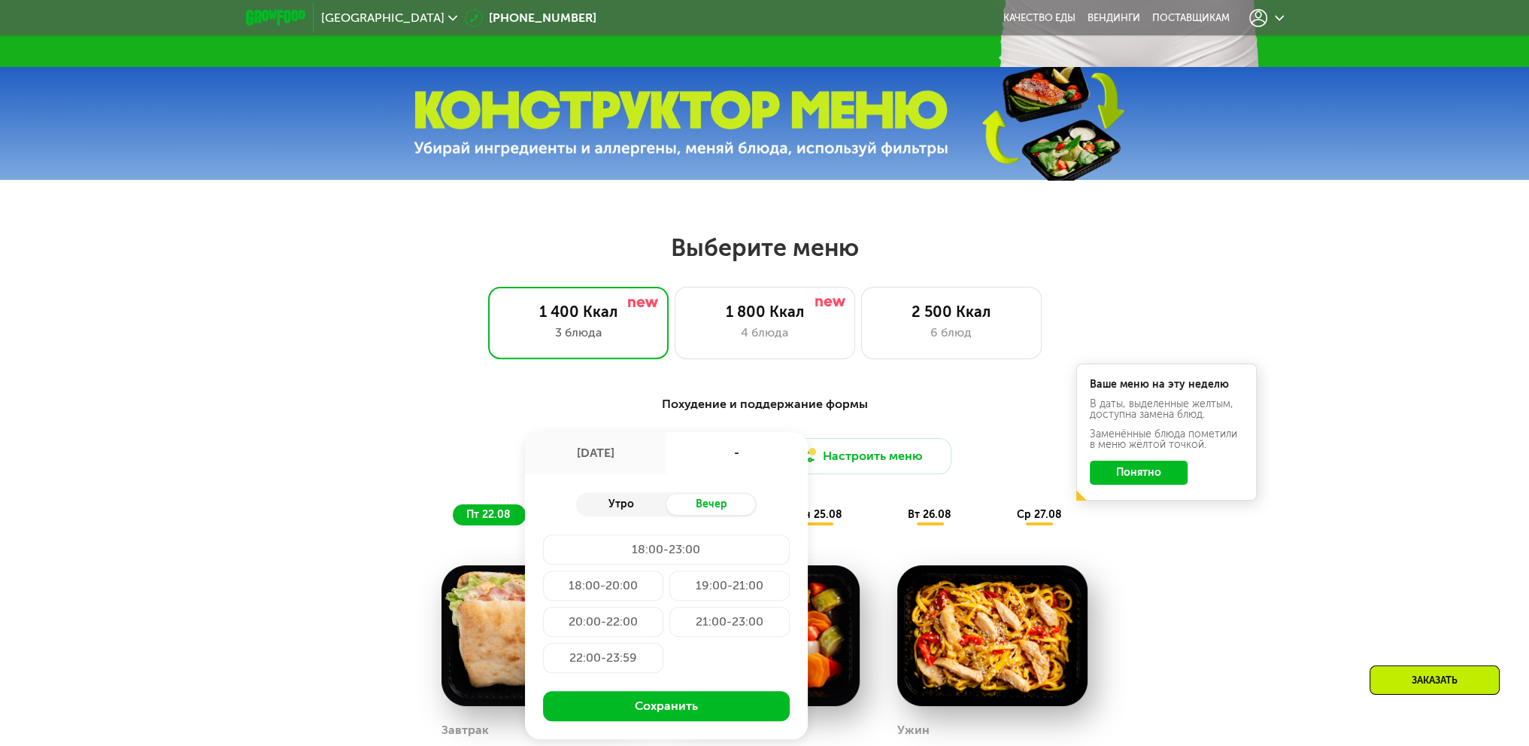
click at [609, 511] on div "Утро" at bounding box center [621, 504] width 90 height 21
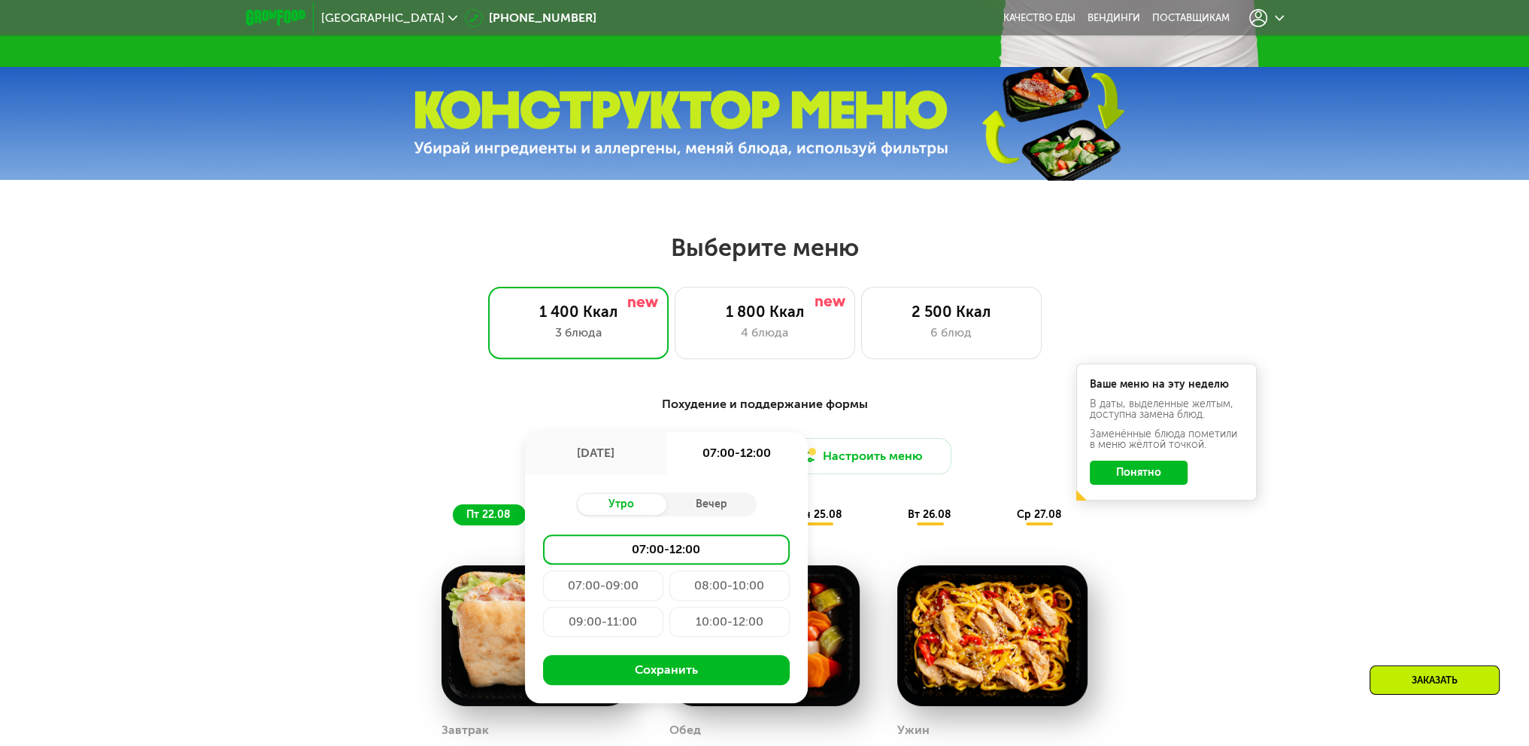
click at [670, 623] on div "09:00-11:00" at bounding box center [730, 621] width 120 height 30
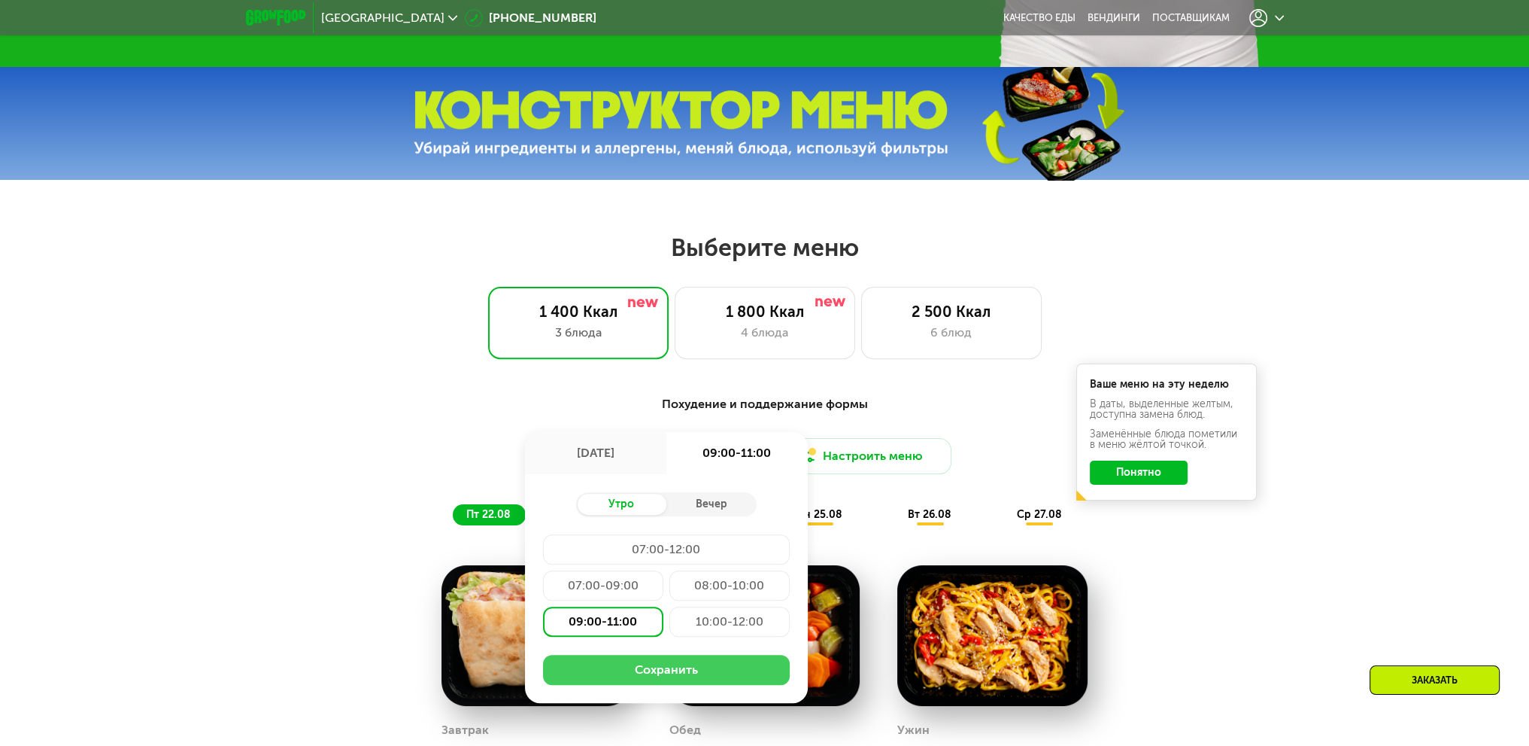
click at [637, 675] on button "Сохранить" at bounding box center [666, 670] width 247 height 30
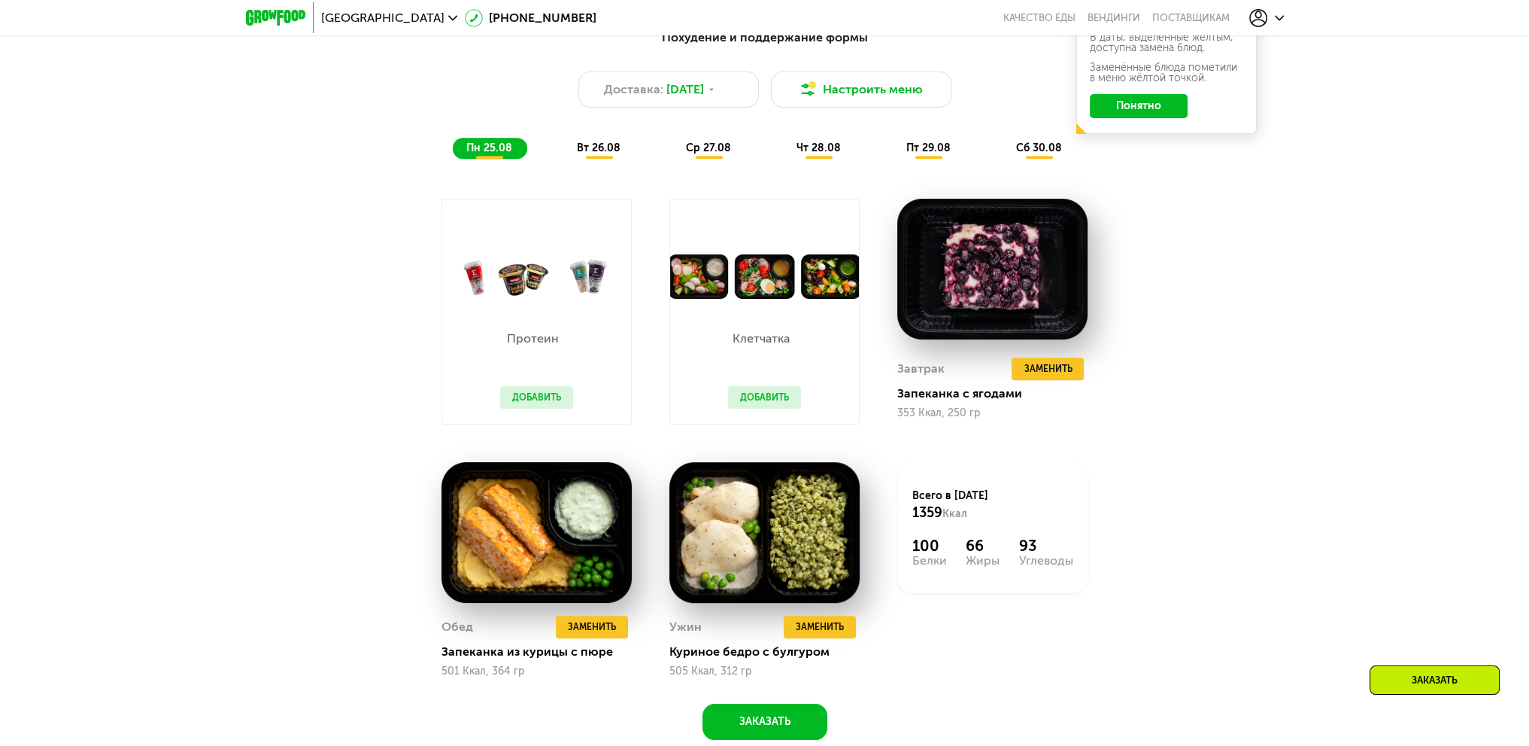
scroll to position [1107, 0]
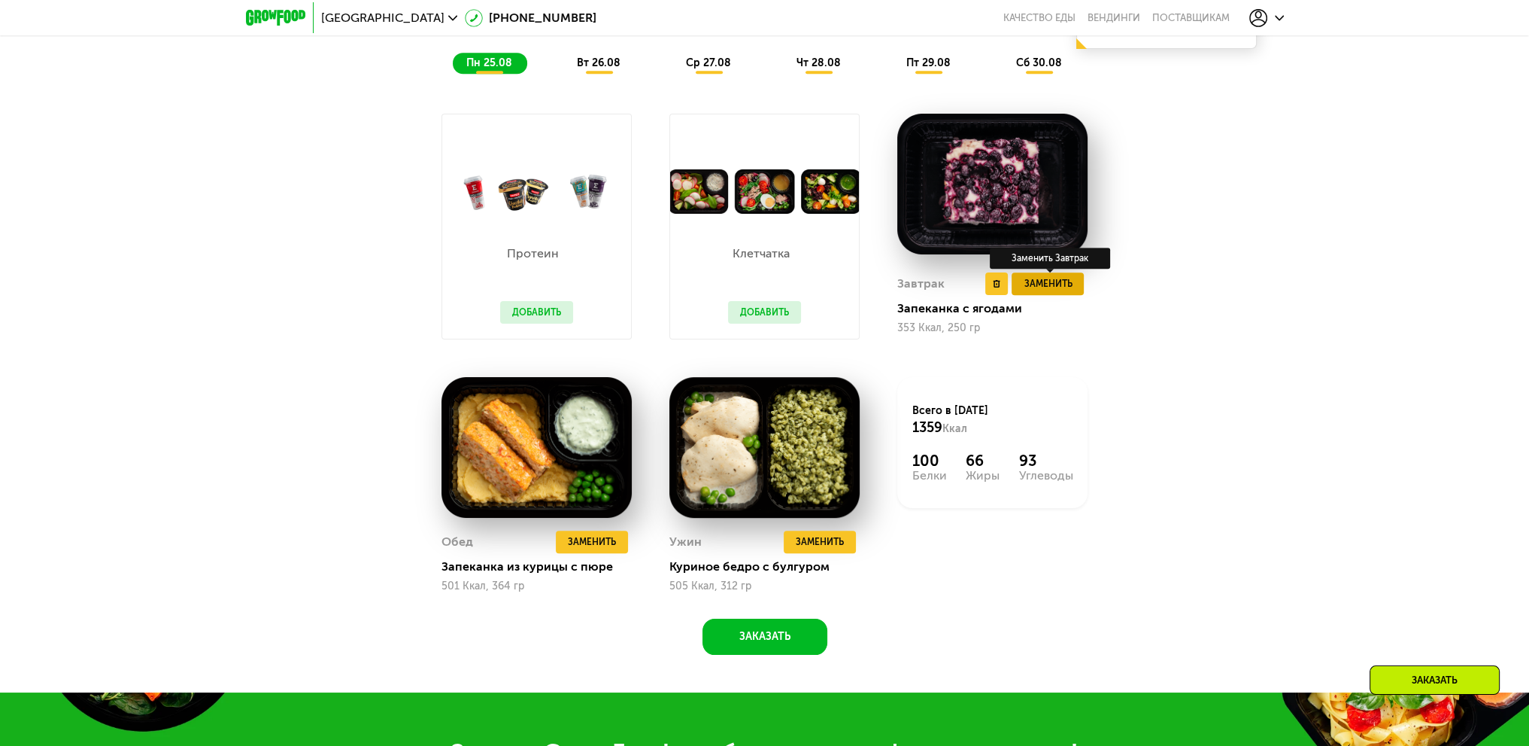
click at [1045, 289] on span "Заменить" at bounding box center [1048, 283] width 48 height 15
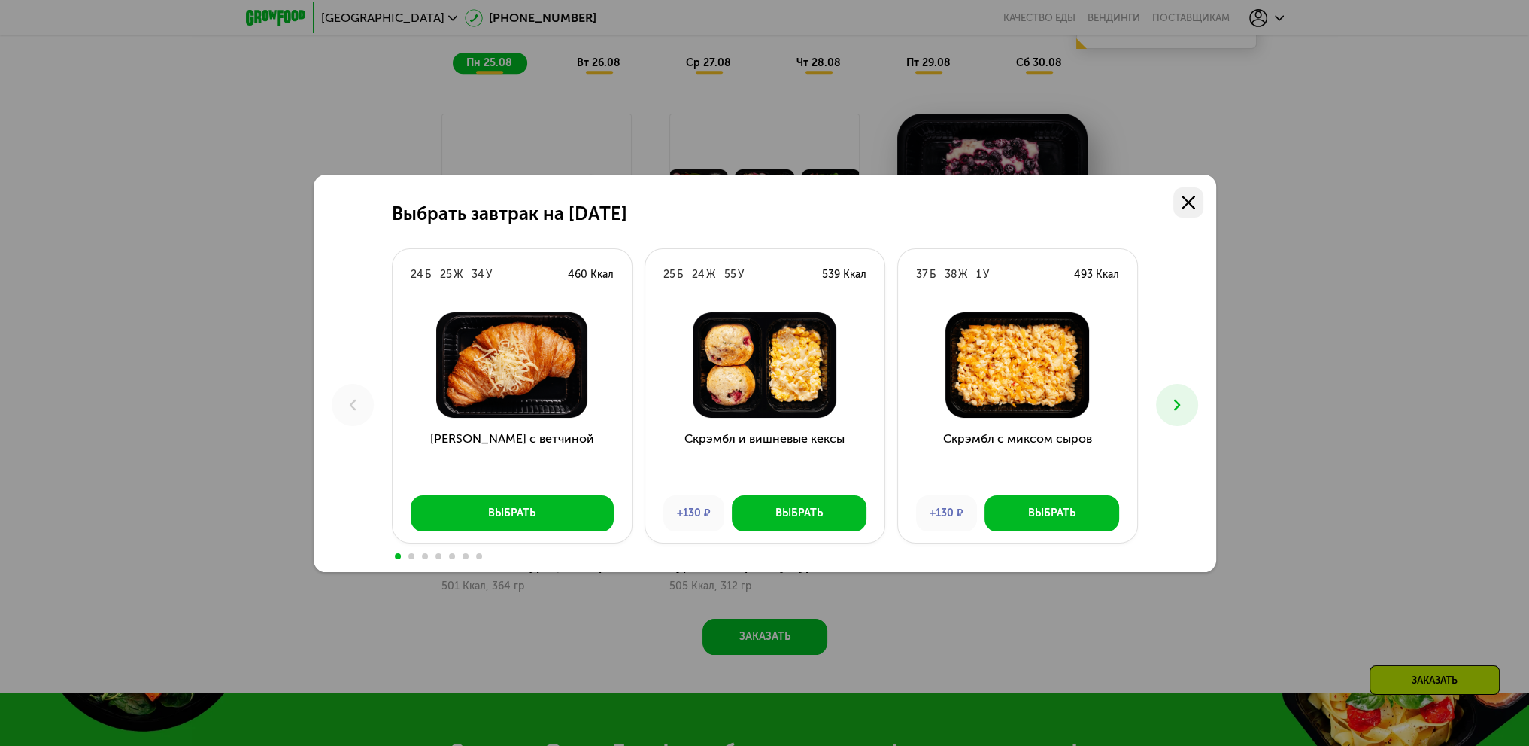
click at [1189, 197] on icon at bounding box center [1189, 203] width 14 height 14
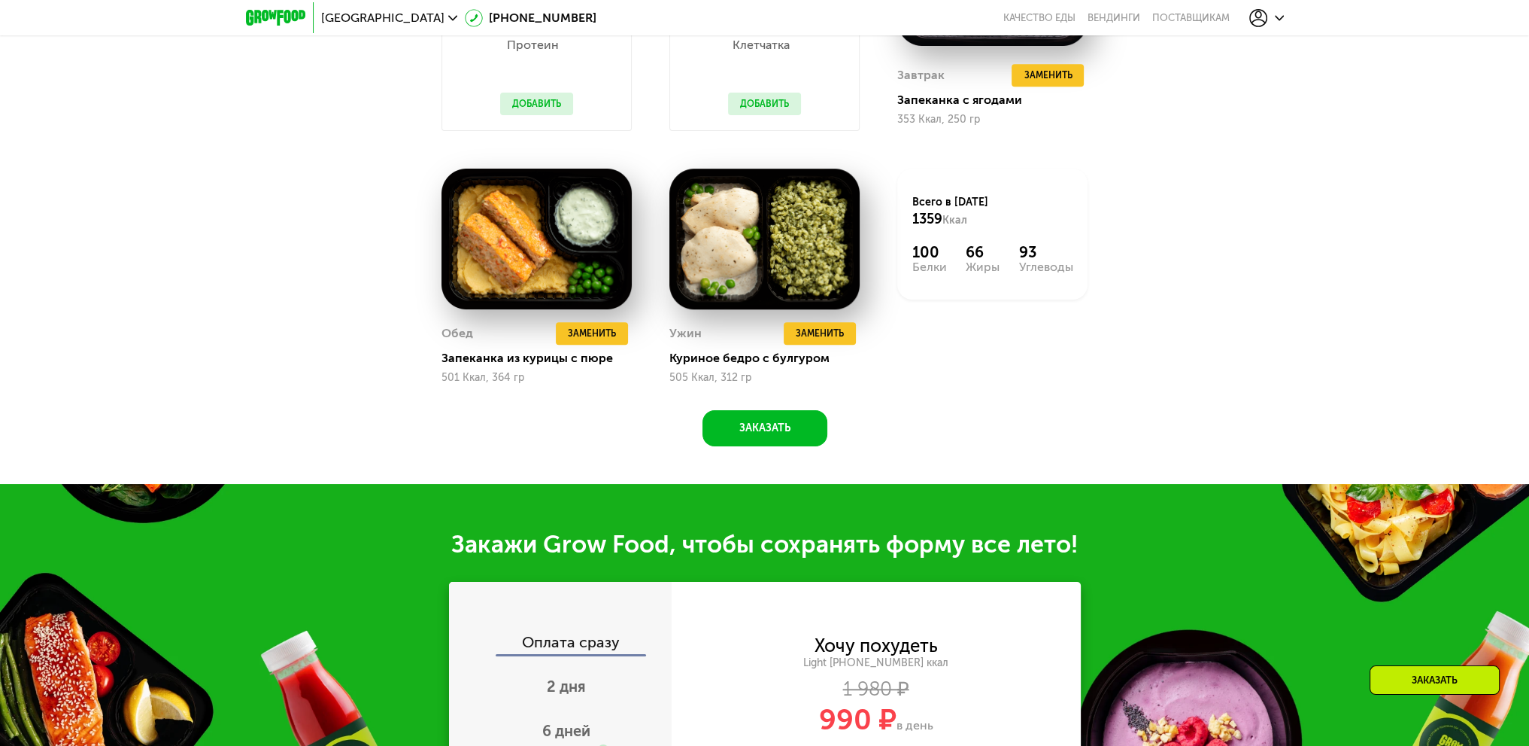
scroll to position [1408, 0]
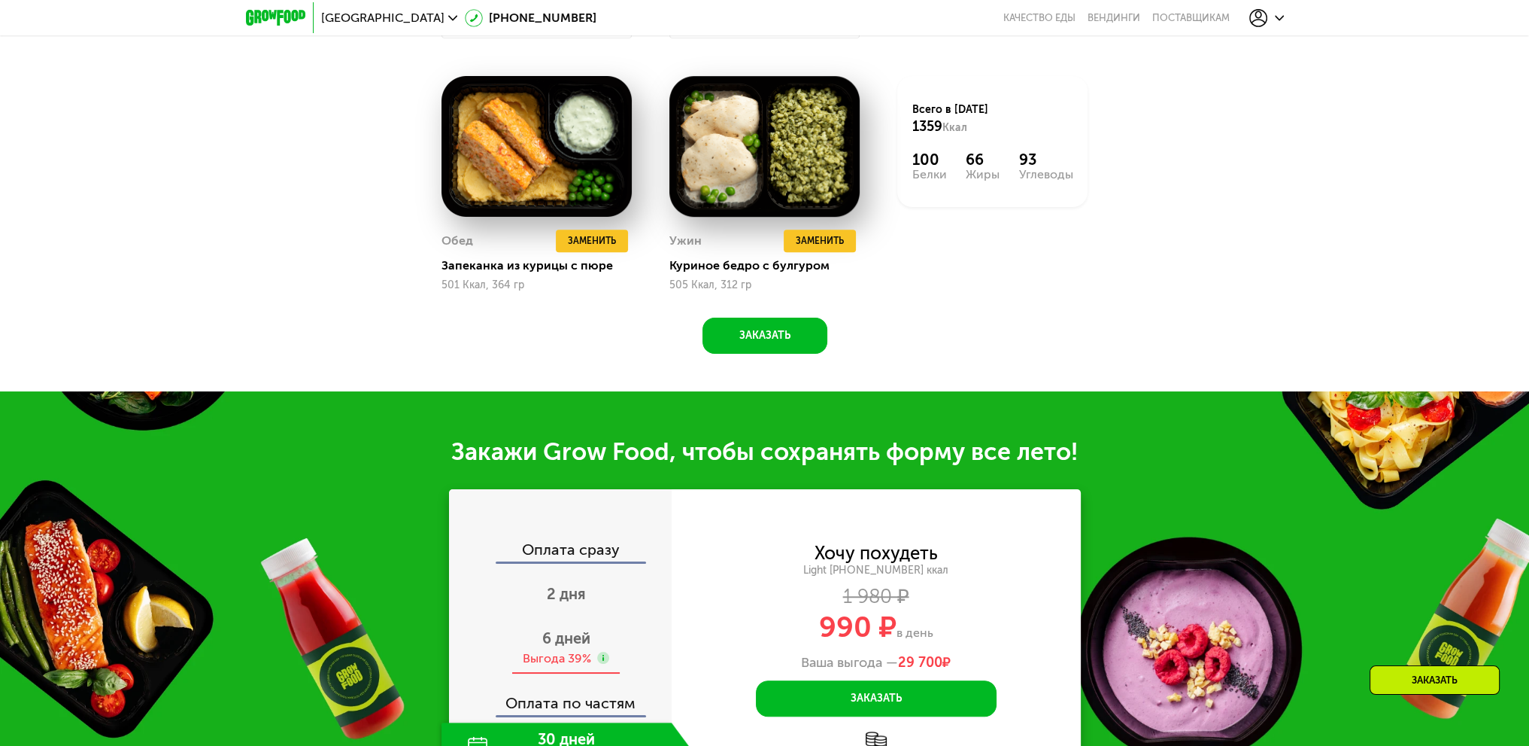
click at [570, 643] on span "6 дней" at bounding box center [566, 638] width 48 height 18
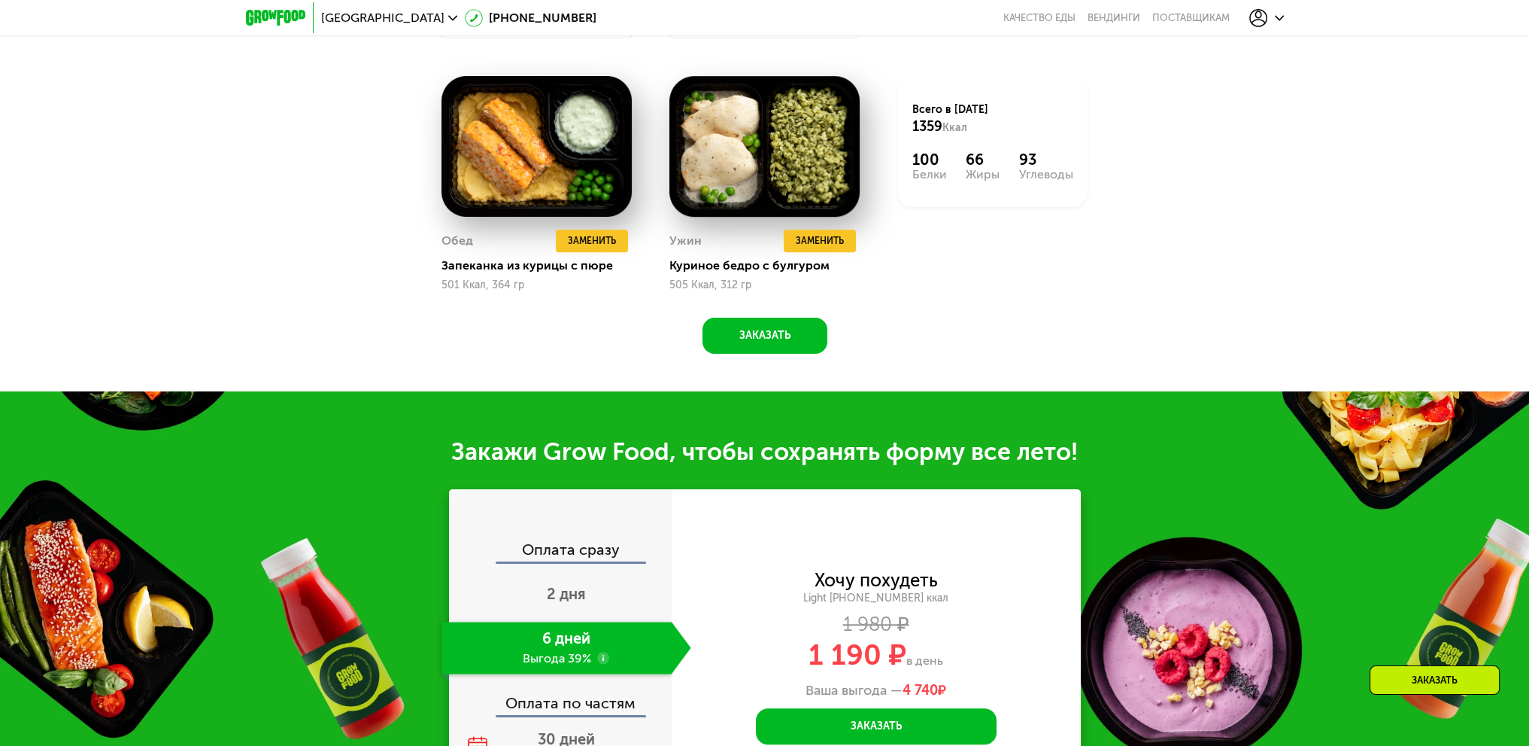
scroll to position [1558, 0]
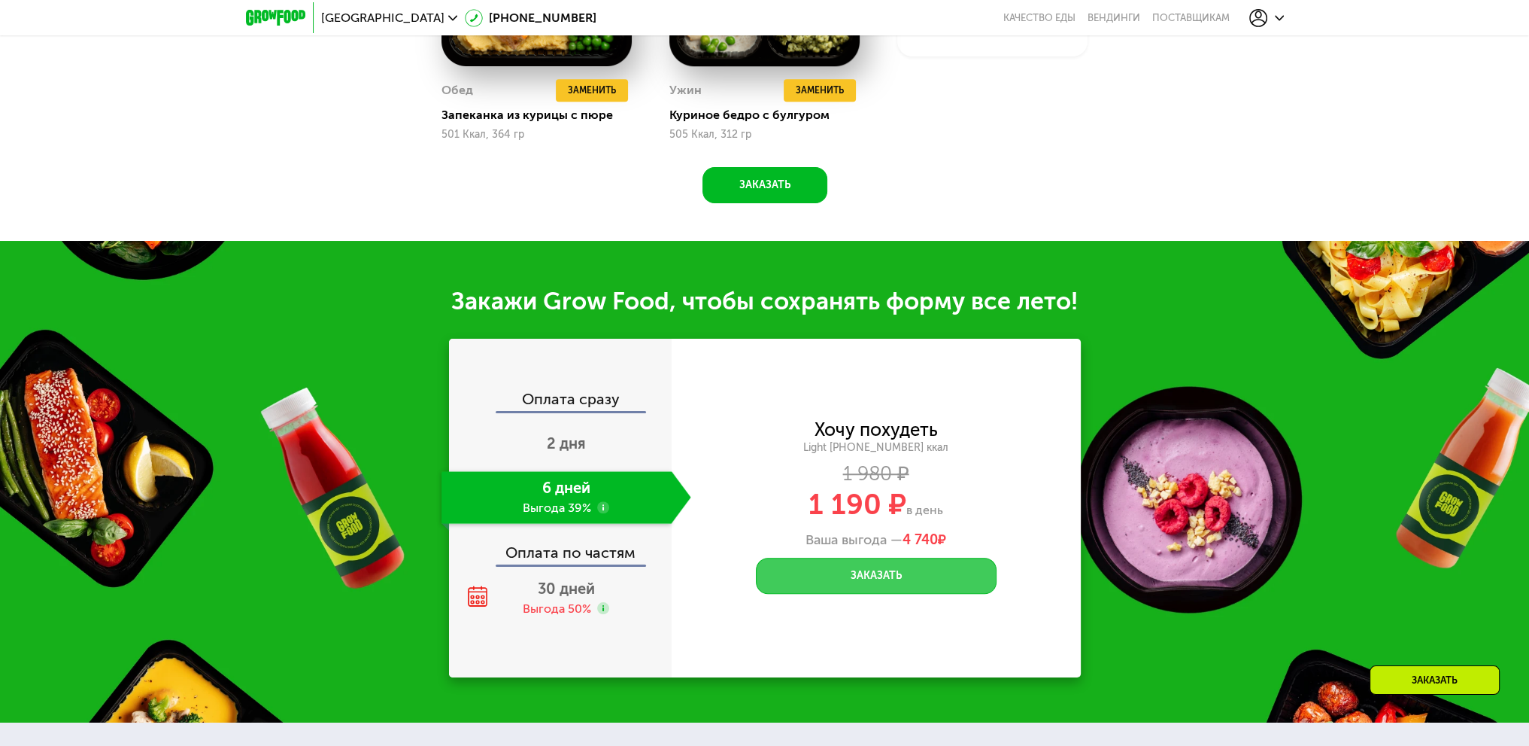
click at [888, 579] on button "Заказать" at bounding box center [876, 575] width 241 height 36
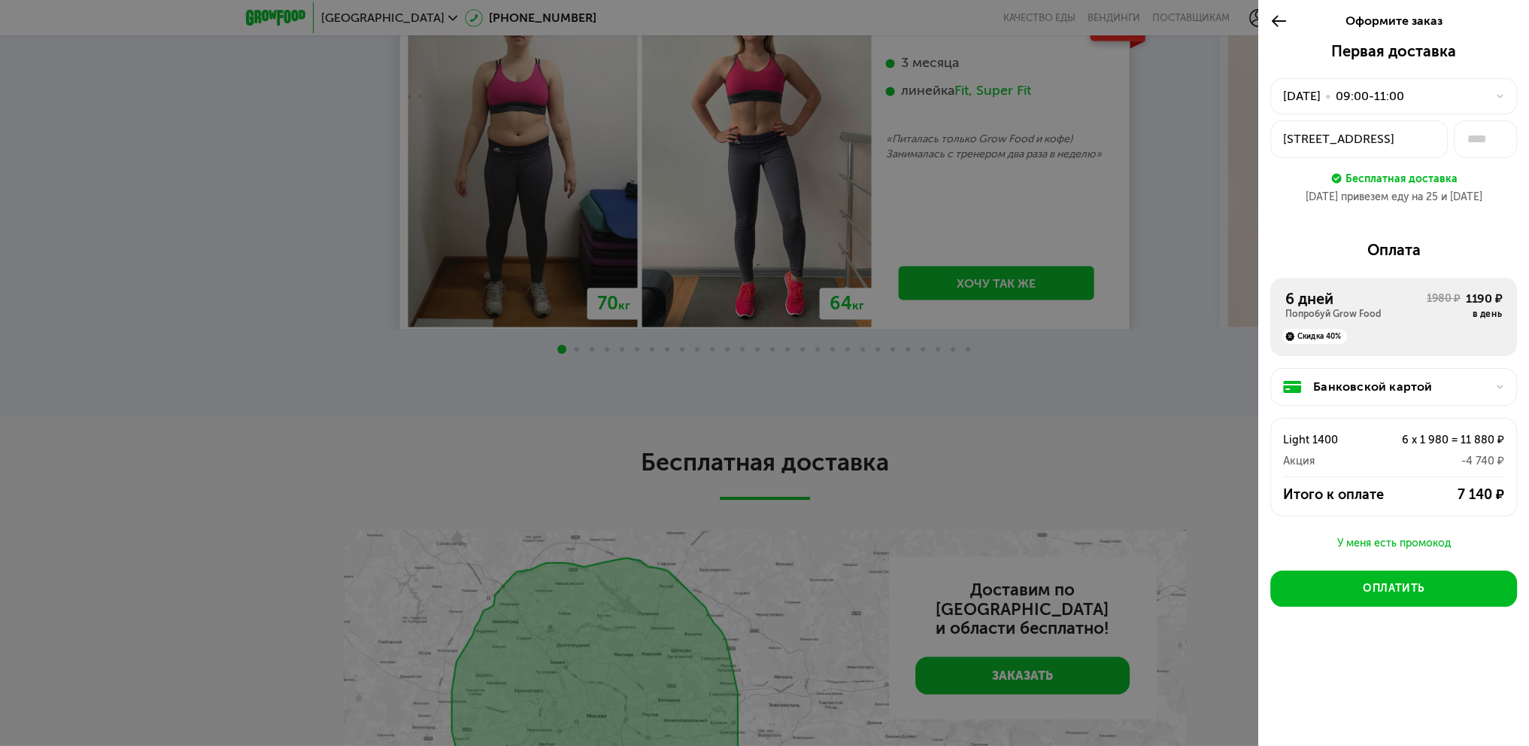
scroll to position [2812, 0]
